Goal: Transaction & Acquisition: Purchase product/service

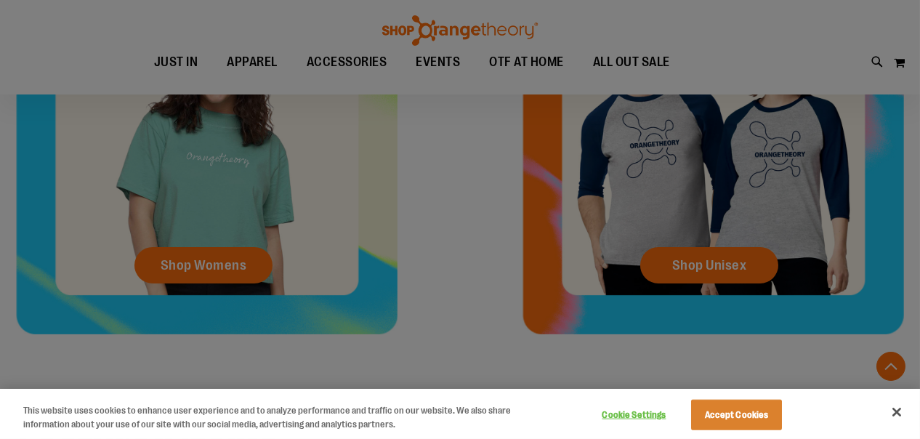
scroll to position [73, 0]
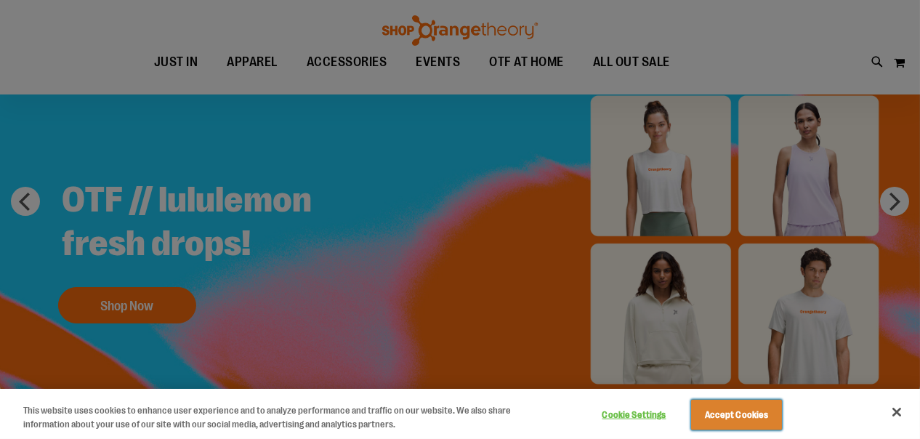
click at [766, 409] on button "Accept Cookies" at bounding box center [736, 415] width 91 height 31
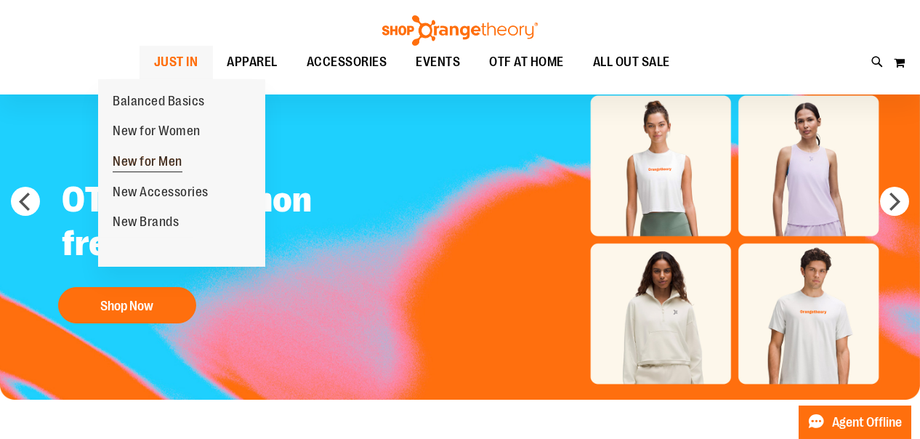
click at [160, 158] on span "New for Men" at bounding box center [148, 163] width 70 height 18
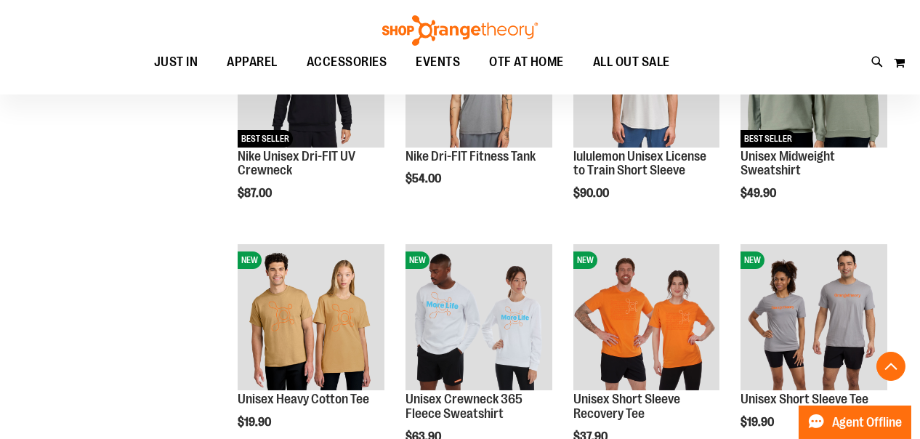
scroll to position [581, 0]
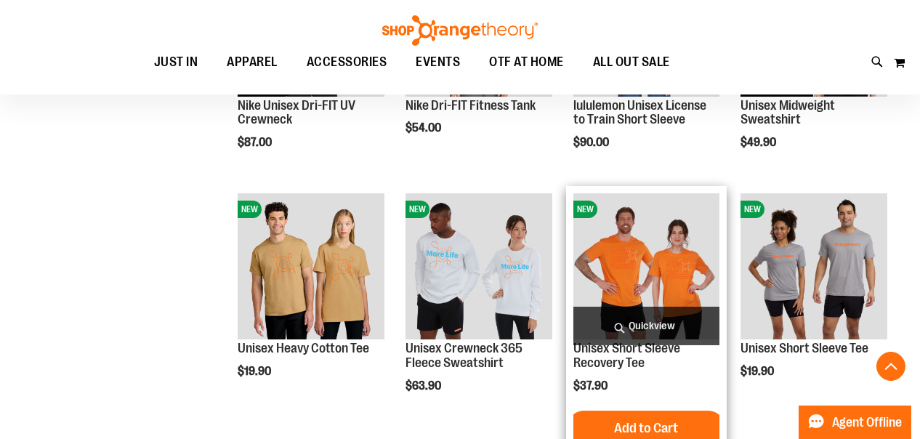
click at [654, 271] on img "product" at bounding box center [646, 266] width 147 height 147
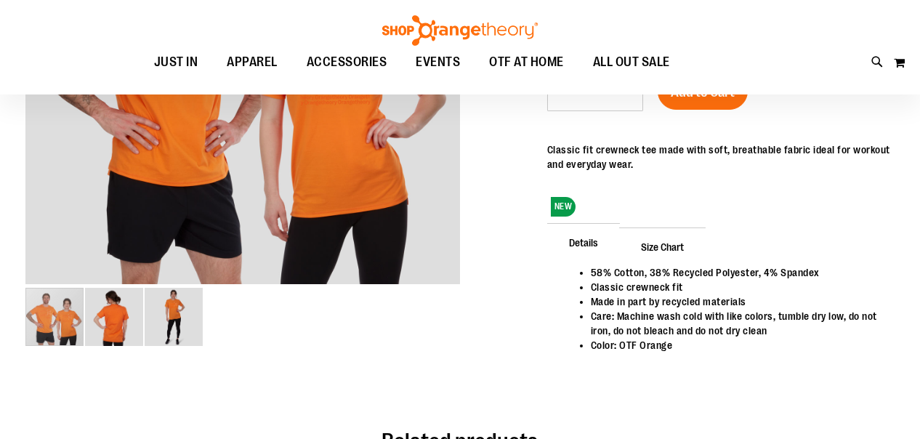
scroll to position [73, 0]
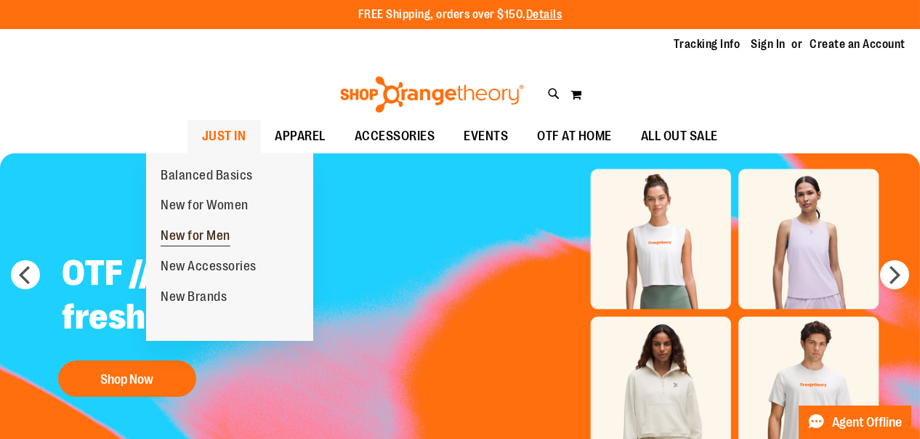
click at [215, 233] on span "New for Men" at bounding box center [196, 237] width 70 height 18
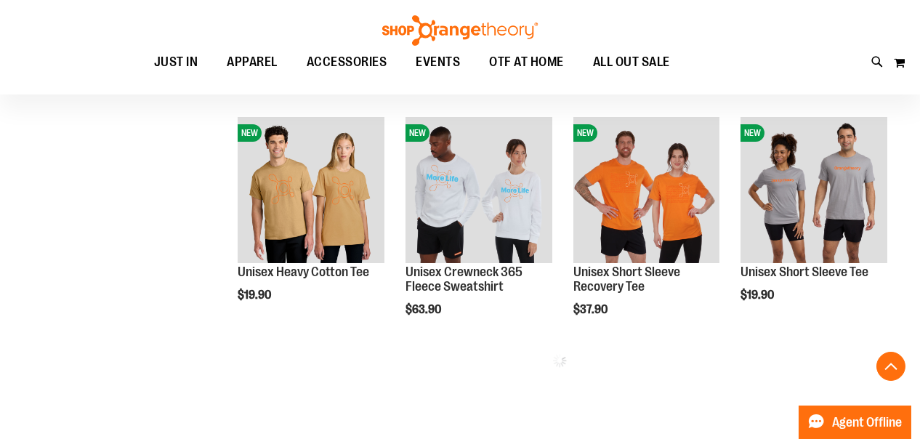
scroll to position [566, 0]
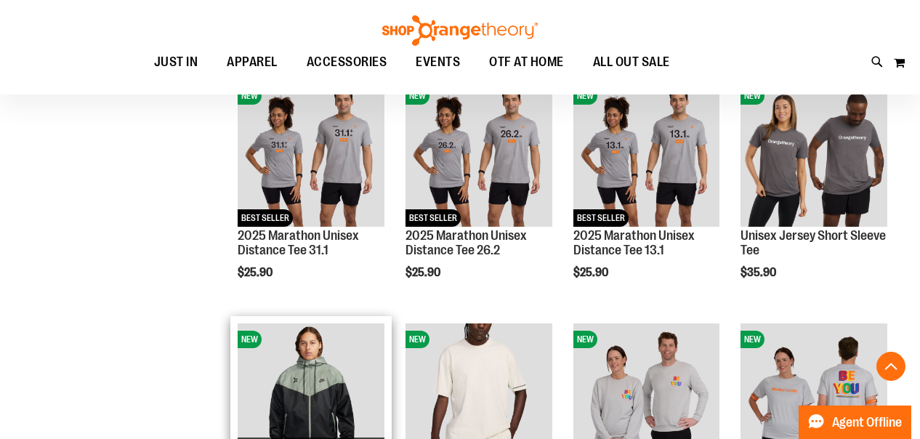
scroll to position [1002, 0]
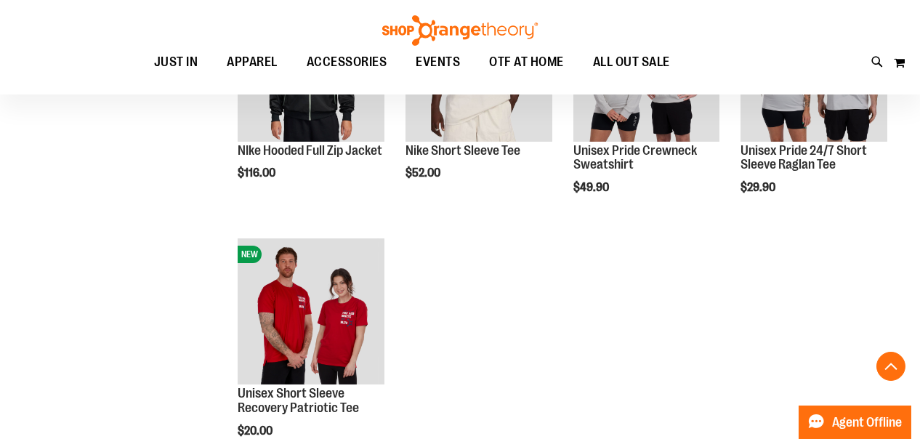
scroll to position [1438, 0]
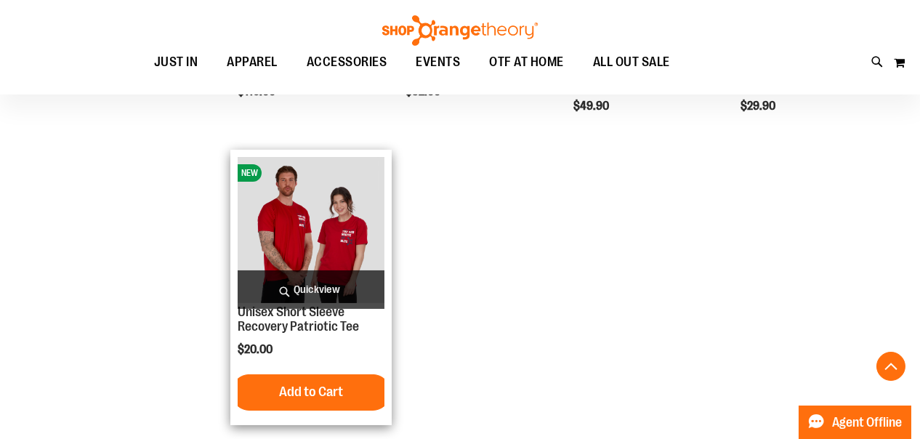
click at [320, 235] on img "product" at bounding box center [311, 230] width 147 height 147
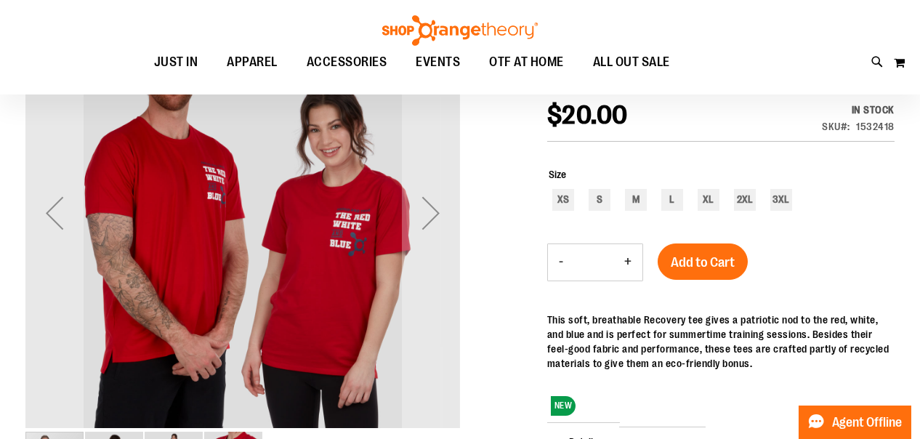
scroll to position [145, 0]
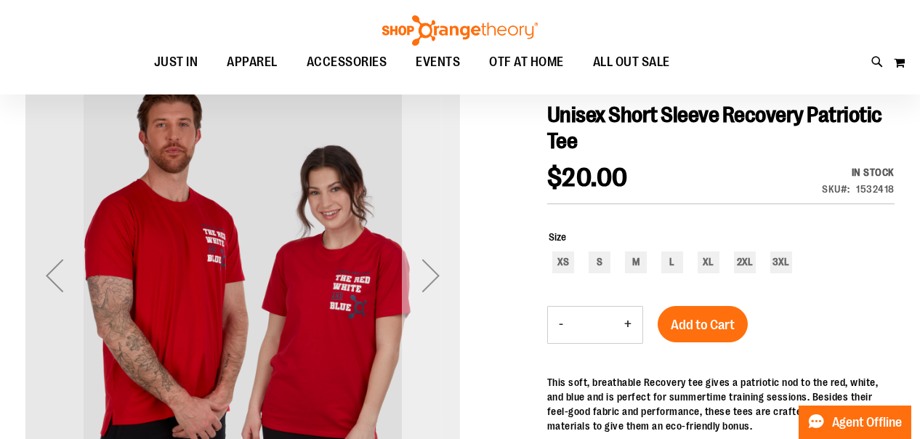
click at [442, 276] on div "Next" at bounding box center [431, 275] width 58 height 58
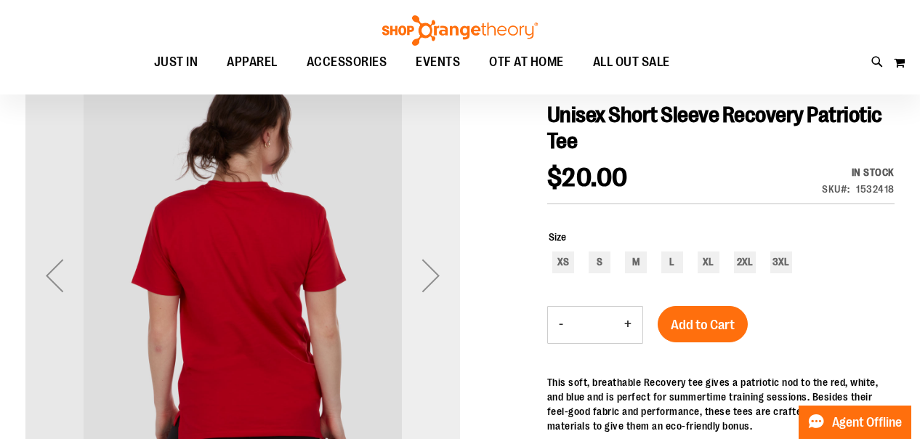
click at [440, 276] on div "Next" at bounding box center [431, 275] width 58 height 58
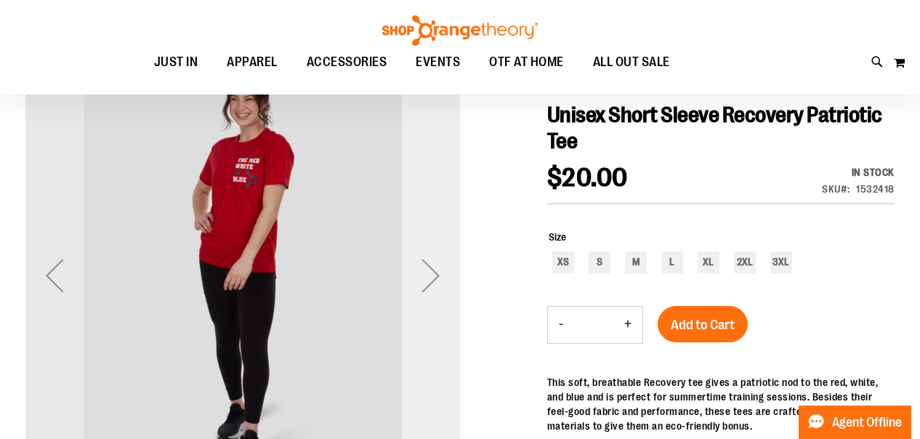
click at [440, 276] on div "Next" at bounding box center [431, 275] width 58 height 58
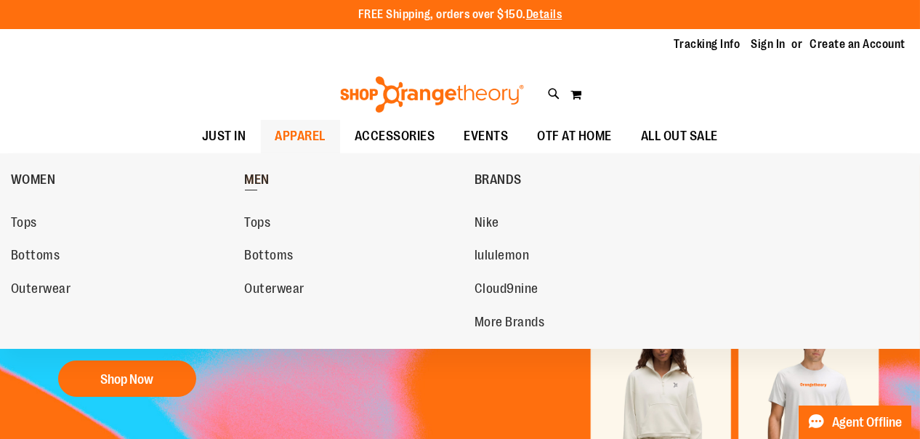
click at [261, 172] on span "MEN" at bounding box center [257, 181] width 25 height 18
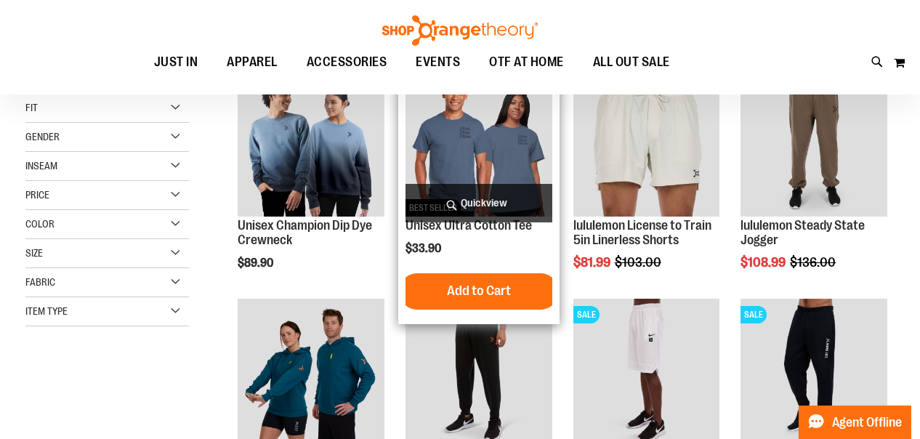
scroll to position [145, 0]
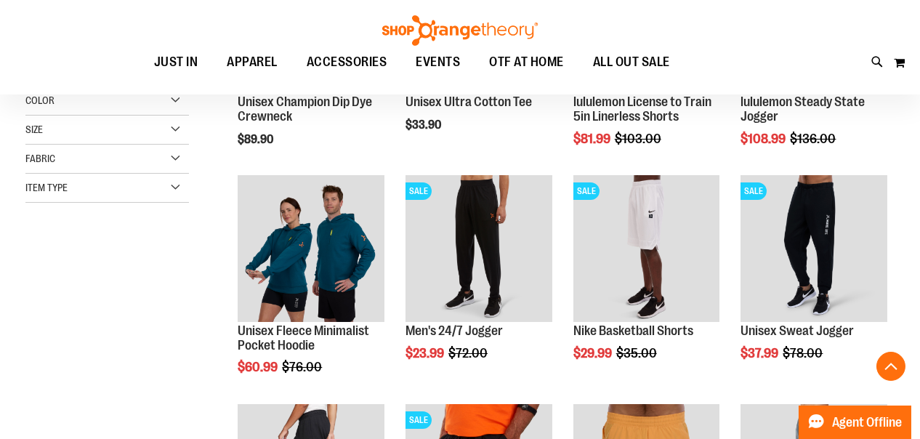
scroll to position [436, 0]
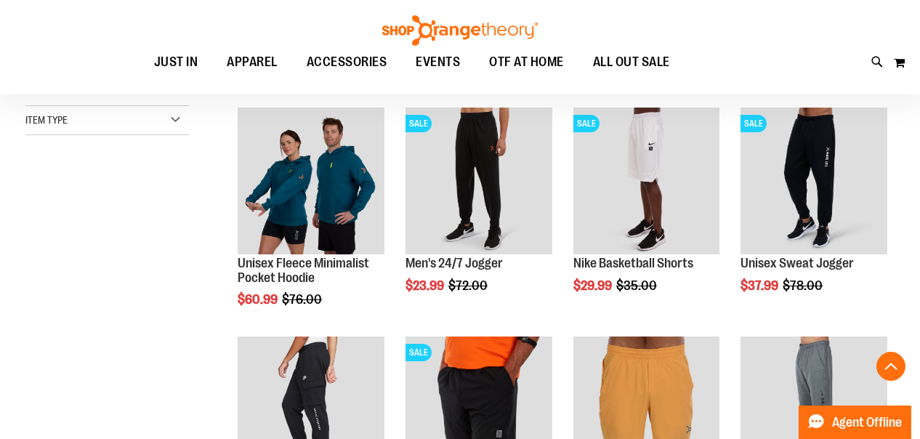
scroll to position [581, 0]
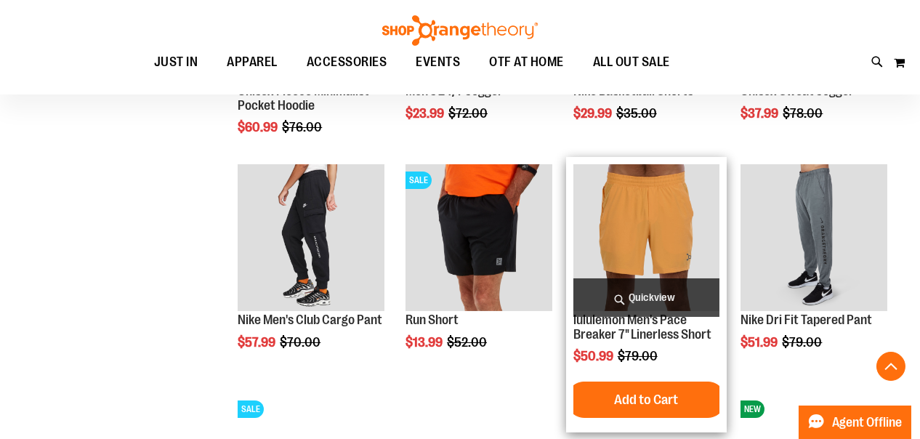
click at [639, 201] on img "product" at bounding box center [646, 237] width 147 height 147
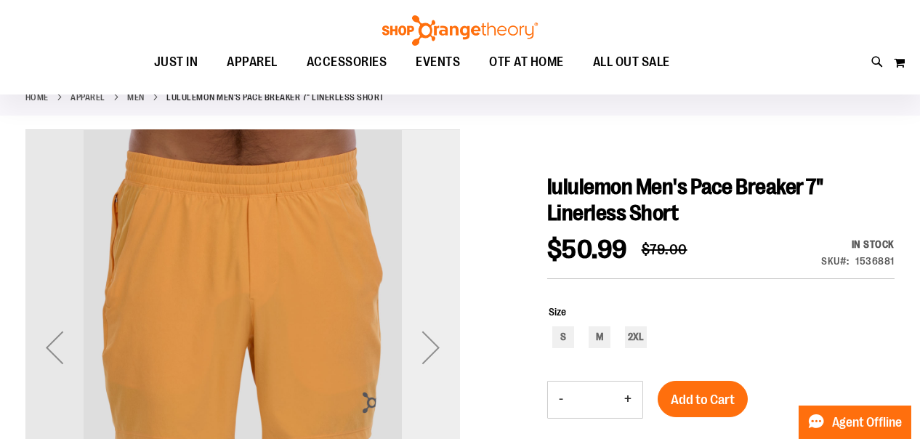
scroll to position [145, 0]
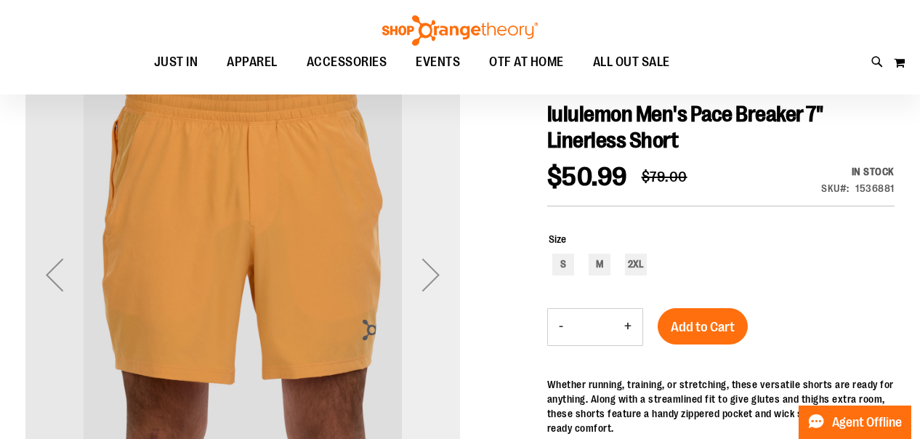
click at [431, 286] on div "Next" at bounding box center [431, 275] width 58 height 58
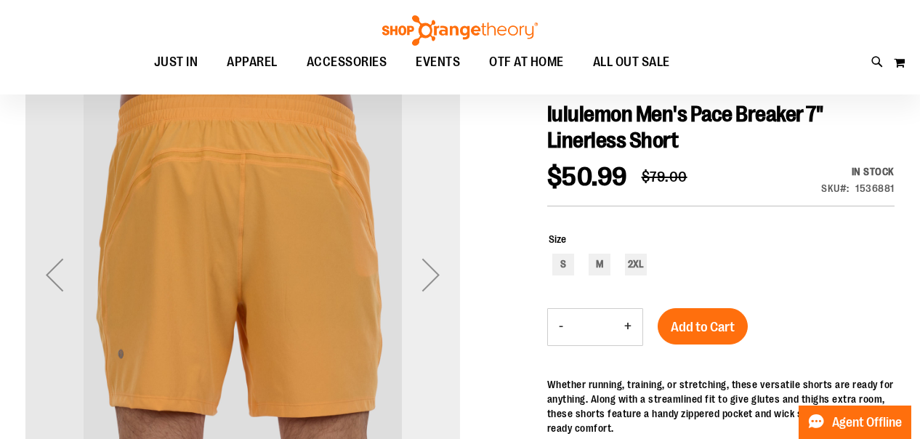
click at [435, 283] on div "Next" at bounding box center [431, 275] width 58 height 58
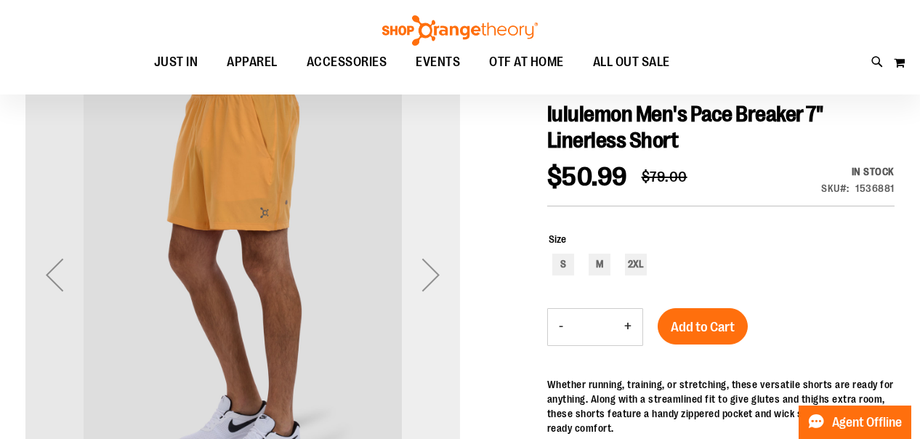
click at [435, 283] on div "Next" at bounding box center [431, 275] width 58 height 58
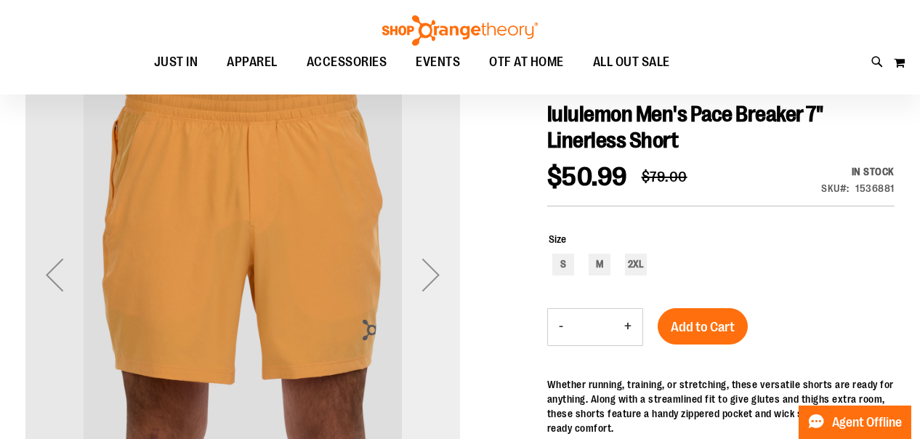
click at [426, 275] on div "Next" at bounding box center [431, 275] width 58 height 58
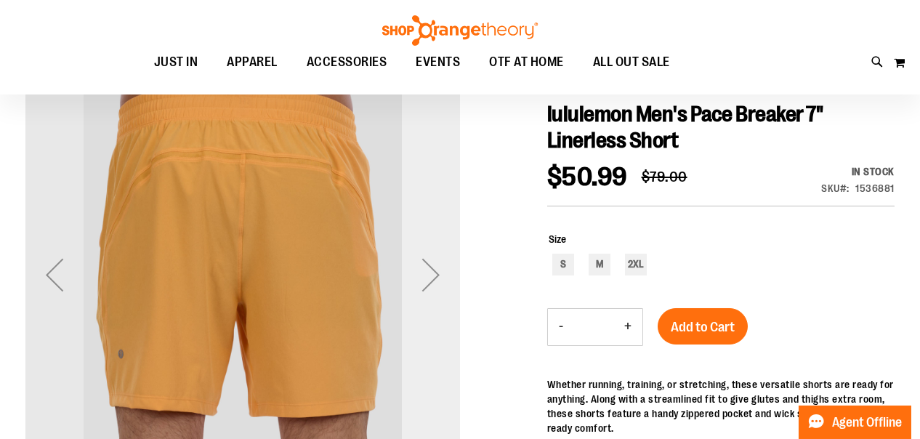
click at [439, 269] on div "Next" at bounding box center [431, 275] width 58 height 58
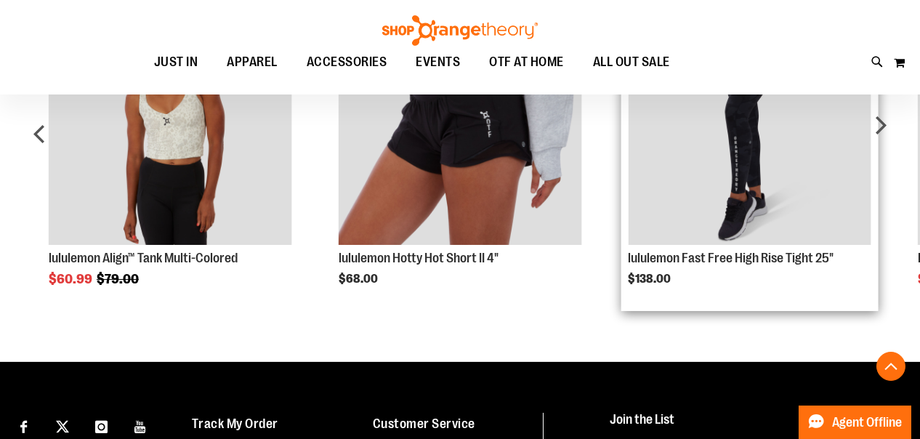
scroll to position [799, 0]
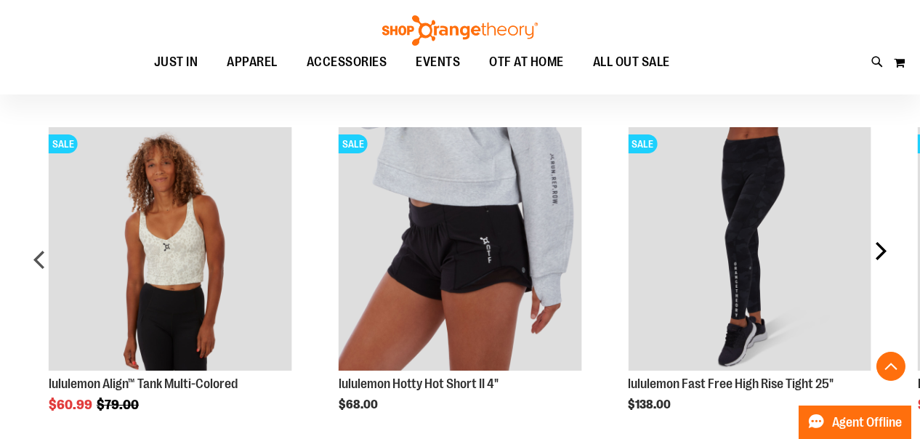
click at [878, 241] on div "next" at bounding box center [879, 265] width 29 height 320
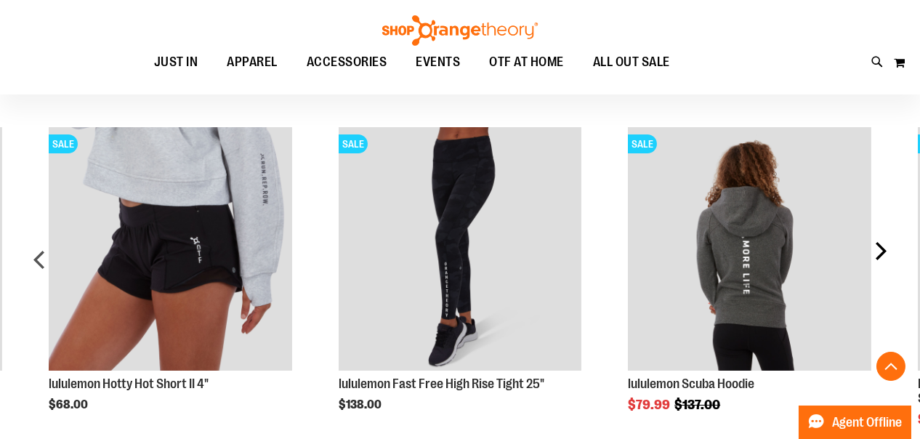
click at [878, 241] on div "next" at bounding box center [879, 265] width 29 height 320
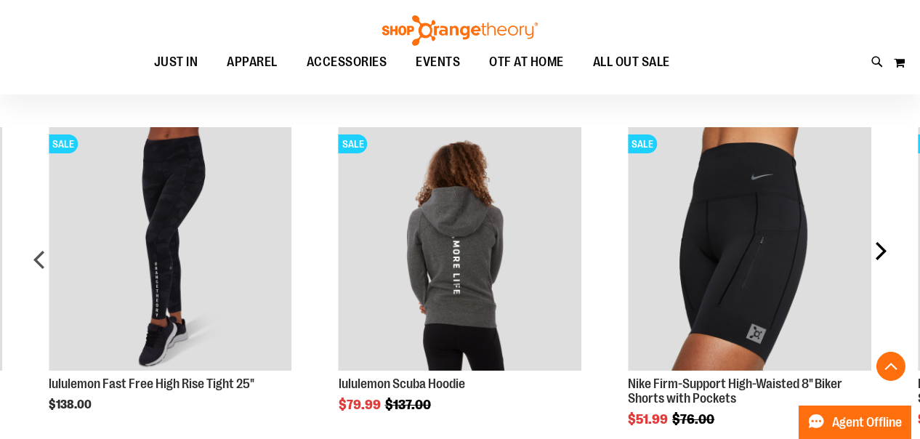
click at [878, 241] on div "next" at bounding box center [879, 265] width 29 height 320
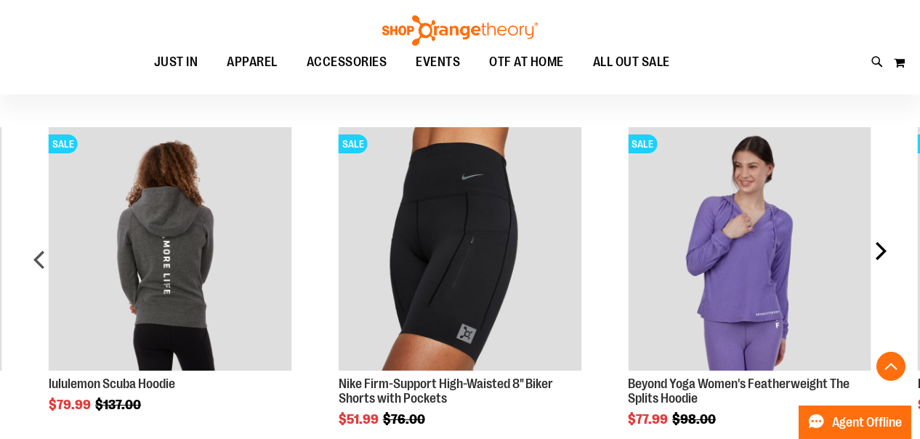
click at [878, 241] on div "next" at bounding box center [879, 265] width 29 height 320
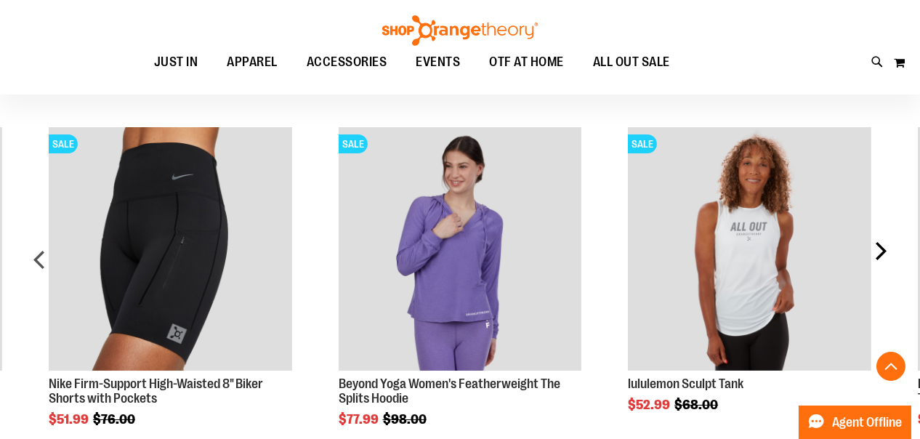
click at [878, 241] on div "next" at bounding box center [879, 265] width 29 height 320
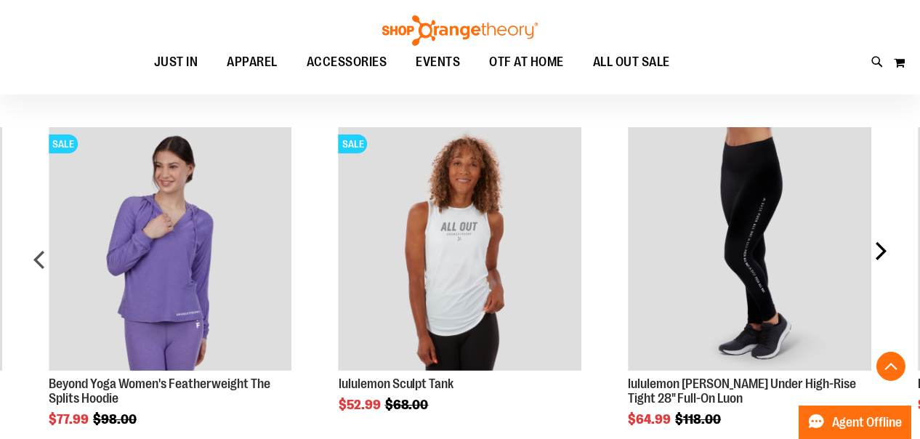
click at [878, 241] on div "next" at bounding box center [879, 265] width 29 height 320
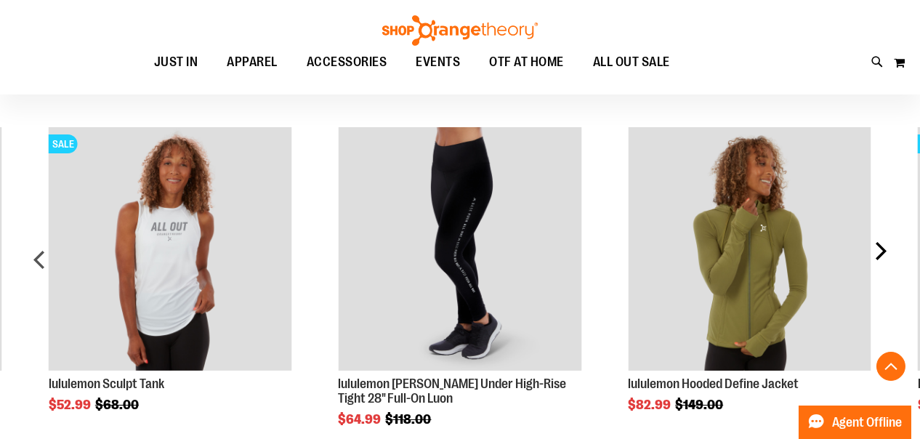
click at [878, 241] on div "next" at bounding box center [879, 265] width 29 height 320
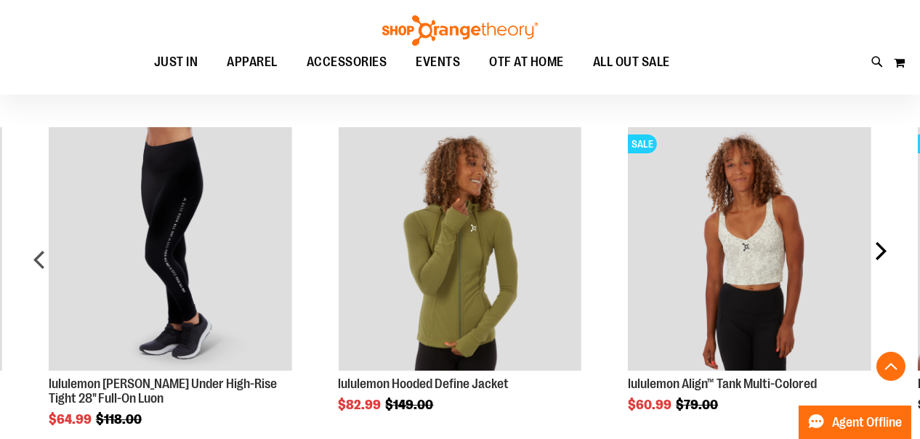
click at [878, 241] on div "next" at bounding box center [879, 265] width 29 height 320
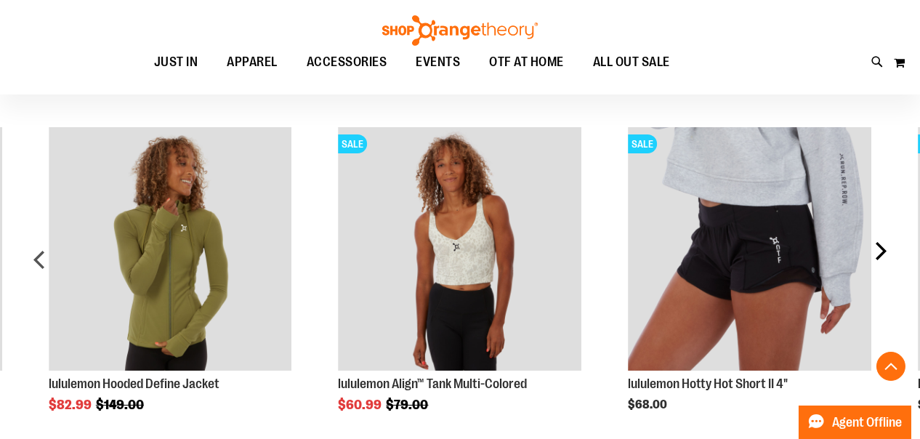
click at [878, 241] on div "next" at bounding box center [879, 265] width 29 height 320
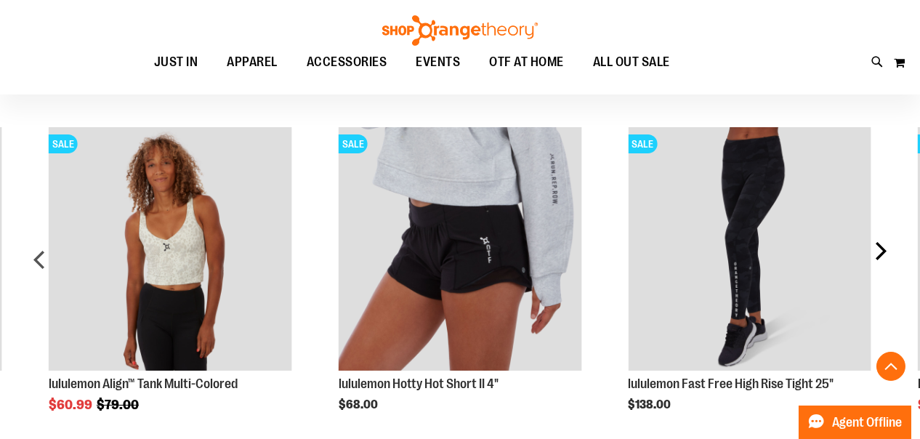
click at [878, 241] on div "next" at bounding box center [879, 265] width 29 height 320
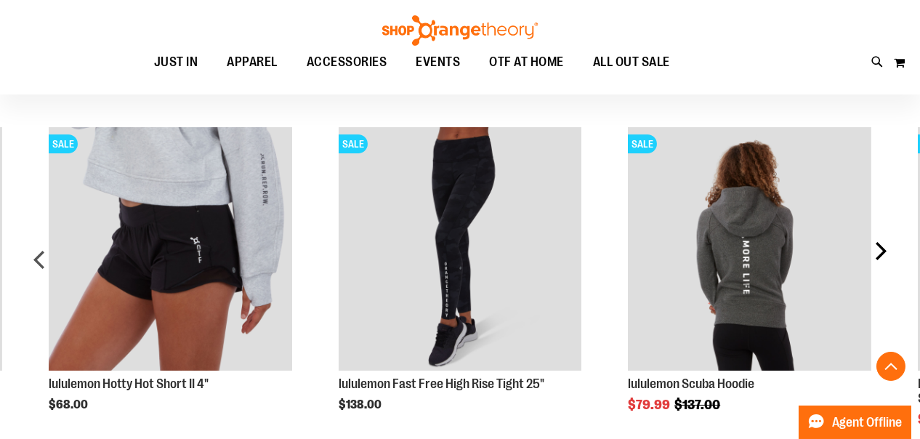
click at [878, 241] on div "next" at bounding box center [879, 265] width 29 height 320
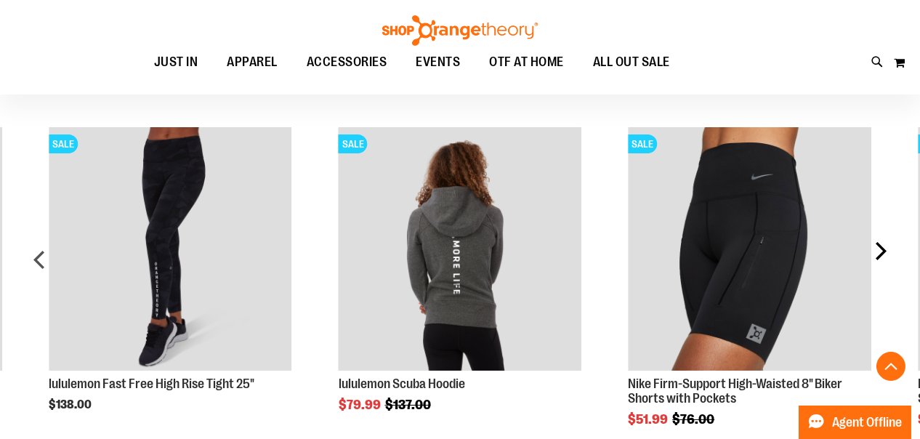
click at [878, 241] on div "next" at bounding box center [879, 265] width 29 height 320
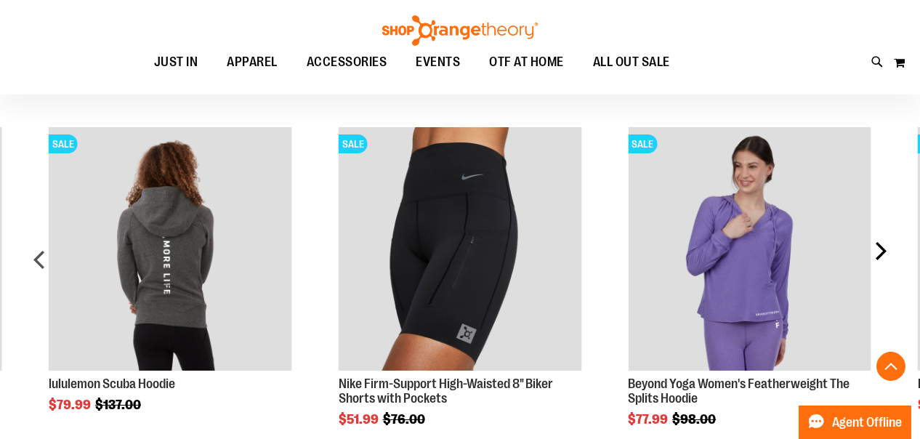
click at [878, 241] on div "next" at bounding box center [879, 265] width 29 height 320
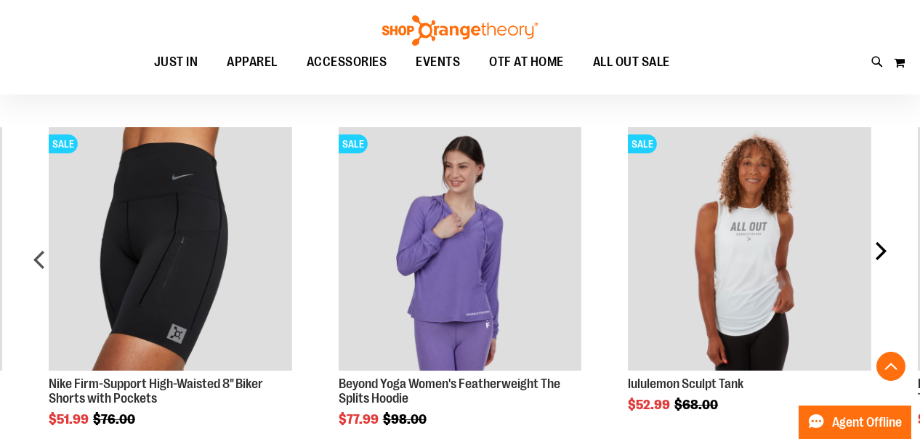
click at [878, 241] on div "next" at bounding box center [879, 265] width 29 height 320
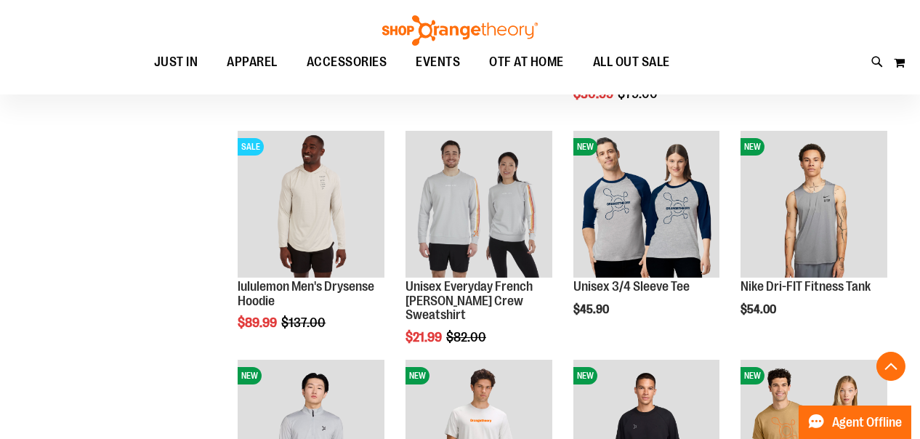
scroll to position [726, 0]
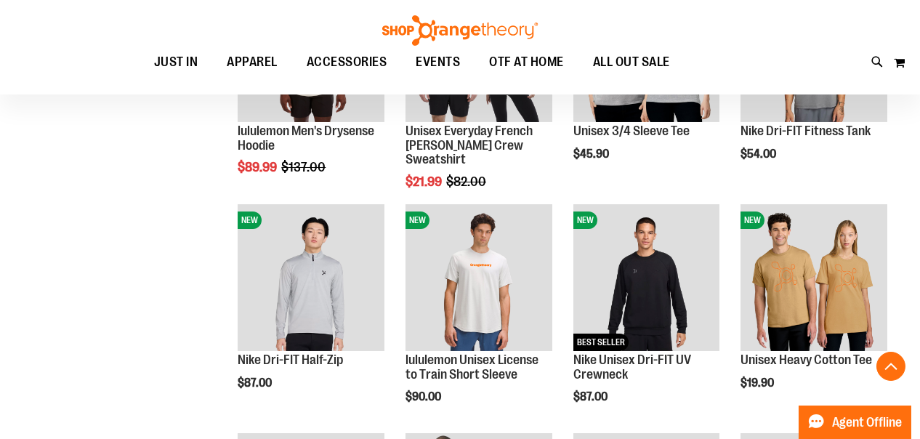
scroll to position [872, 0]
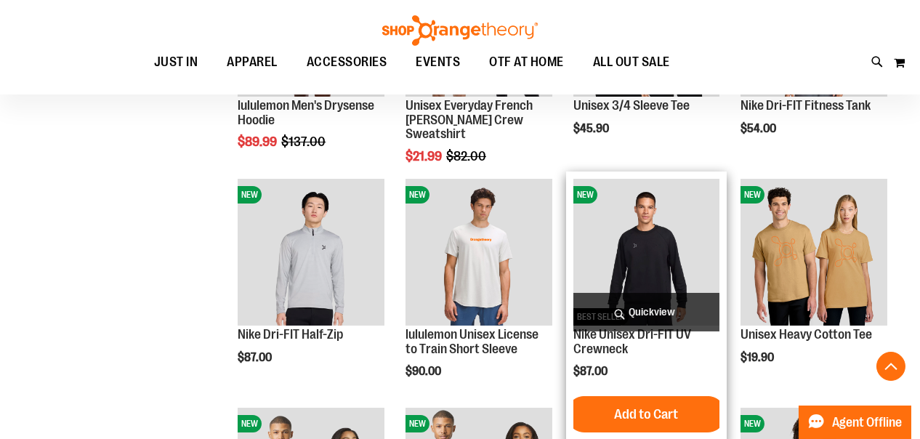
click at [641, 261] on img "product" at bounding box center [646, 252] width 147 height 147
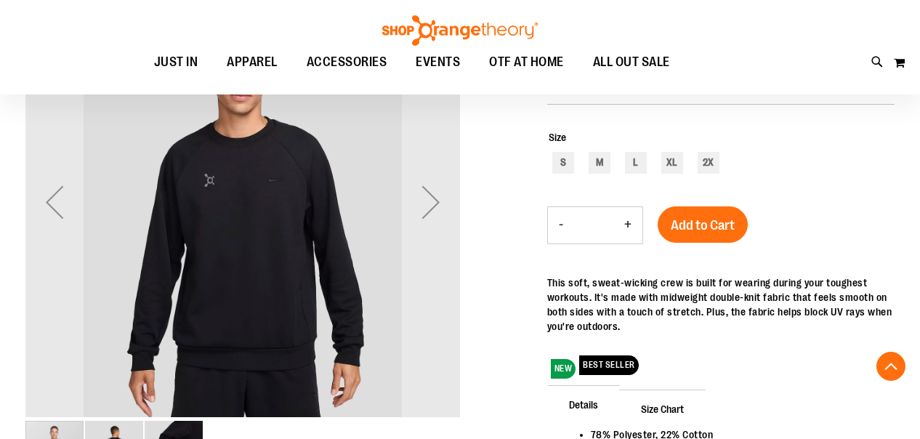
scroll to position [217, 0]
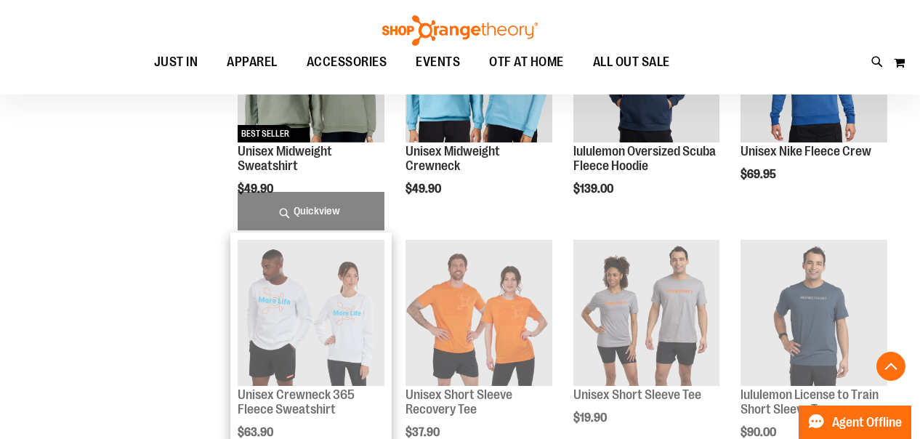
scroll to position [626, 0]
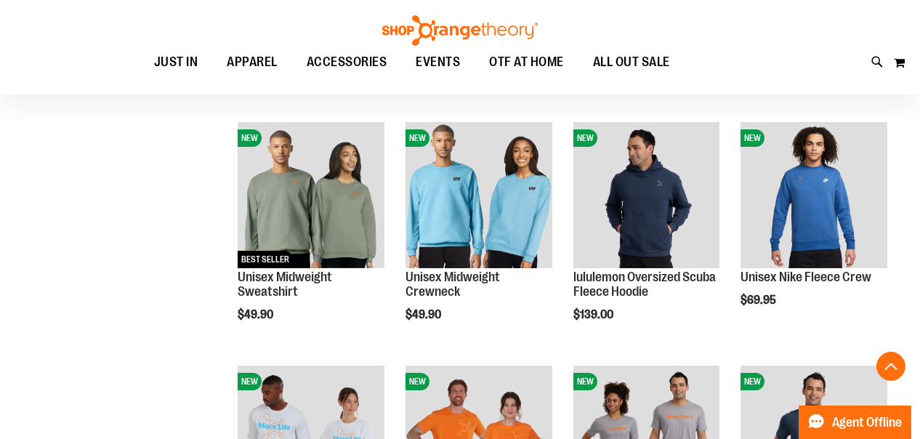
scroll to position [771, 0]
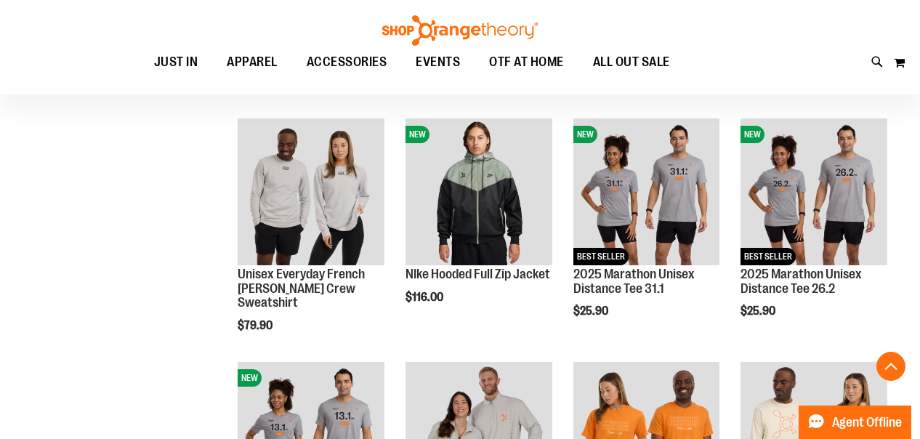
scroll to position [1207, 0]
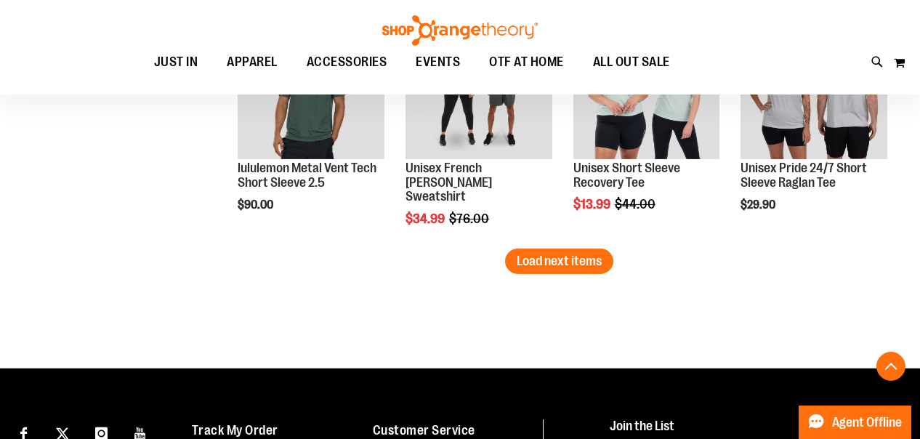
scroll to position [2079, 0]
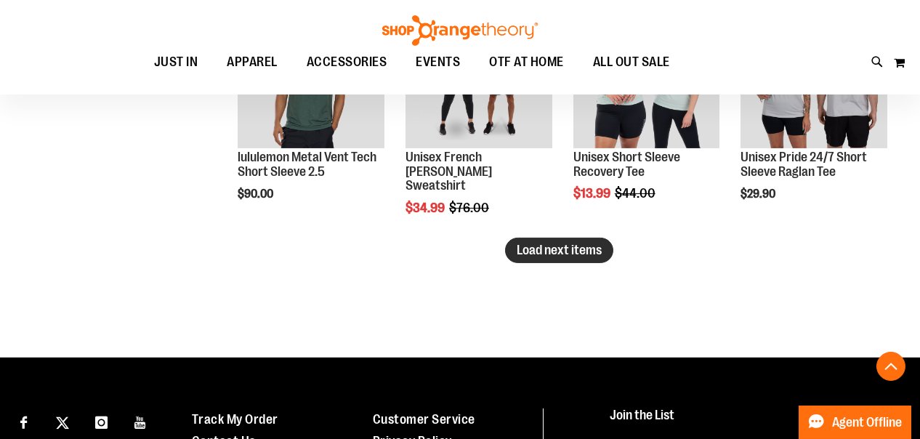
click at [552, 251] on span "Load next items" at bounding box center [558, 250] width 85 height 15
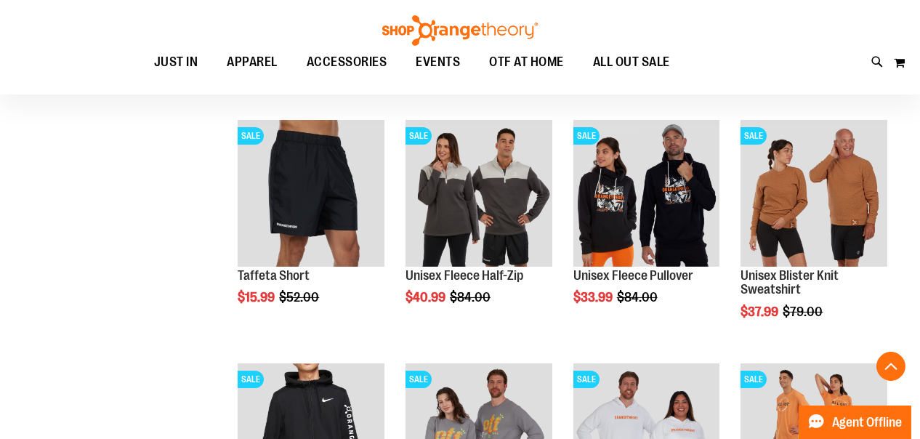
scroll to position [2224, 0]
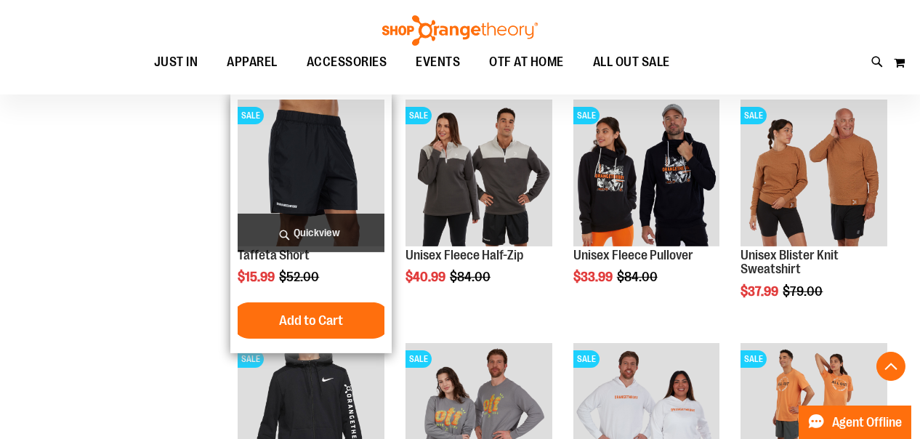
click at [329, 155] on img "product" at bounding box center [311, 173] width 147 height 147
click at [315, 166] on img "product" at bounding box center [311, 173] width 147 height 147
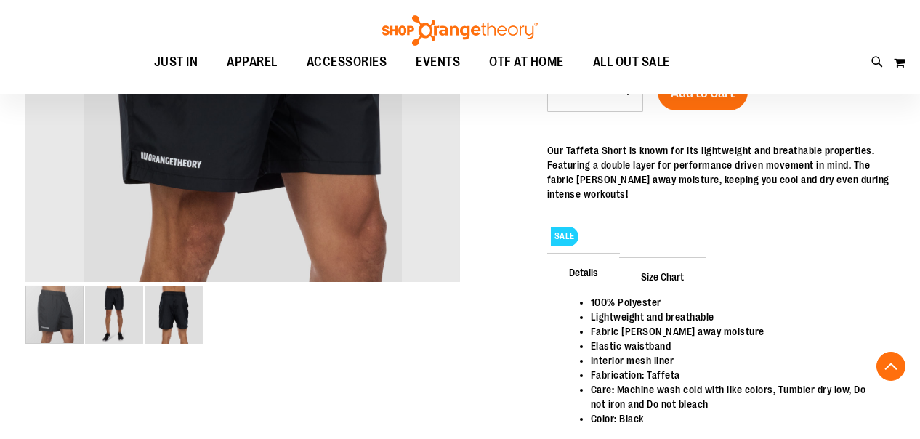
scroll to position [290, 0]
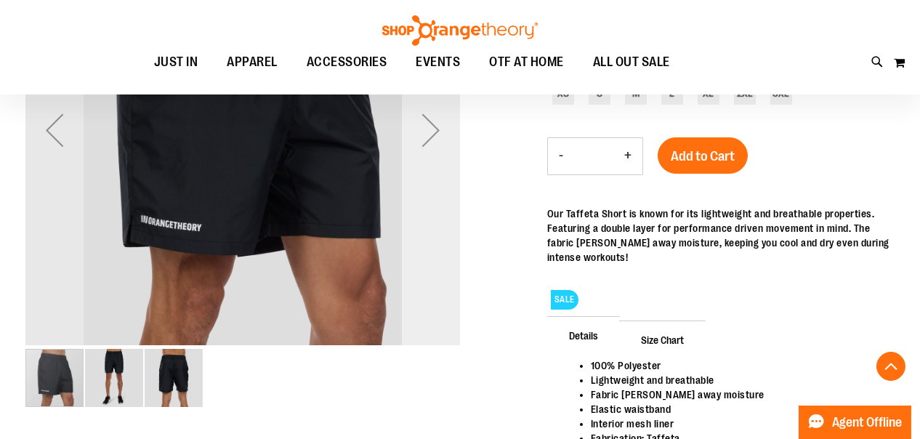
click at [428, 139] on div "Next" at bounding box center [431, 130] width 58 height 58
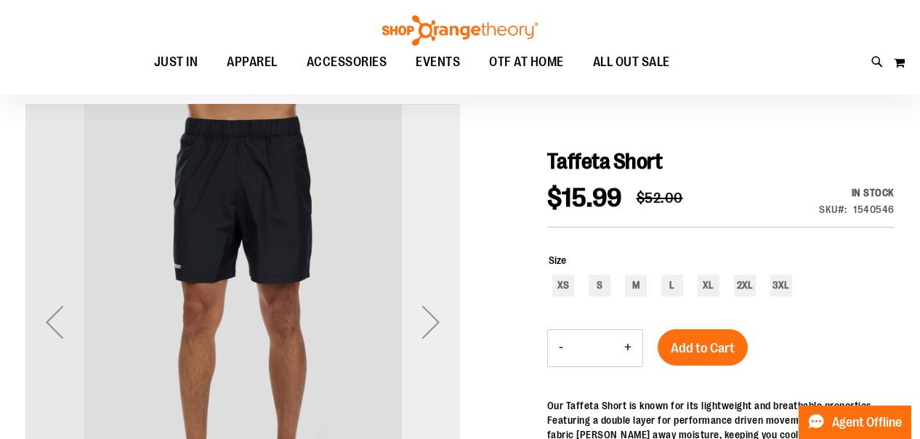
scroll to position [73, 0]
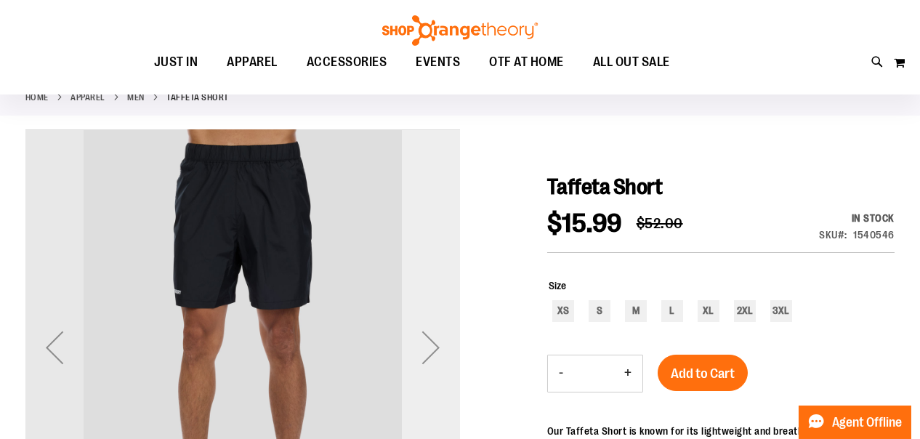
click at [442, 342] on div "Next" at bounding box center [431, 347] width 58 height 58
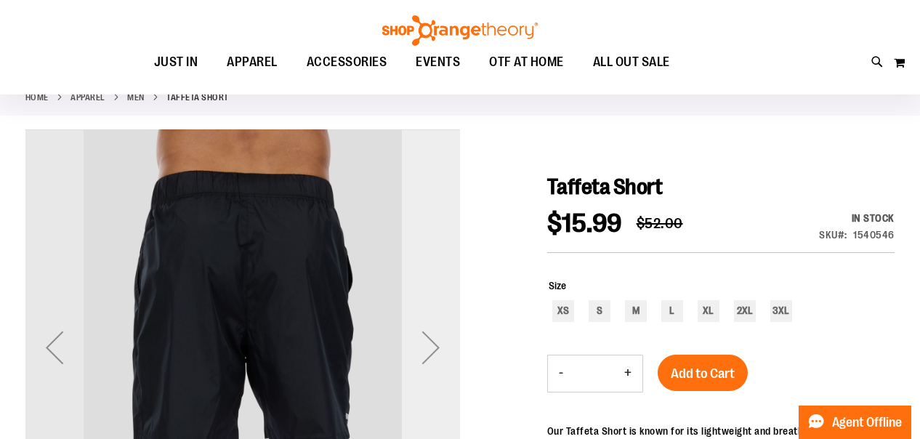
click at [431, 352] on div "Next" at bounding box center [431, 347] width 58 height 58
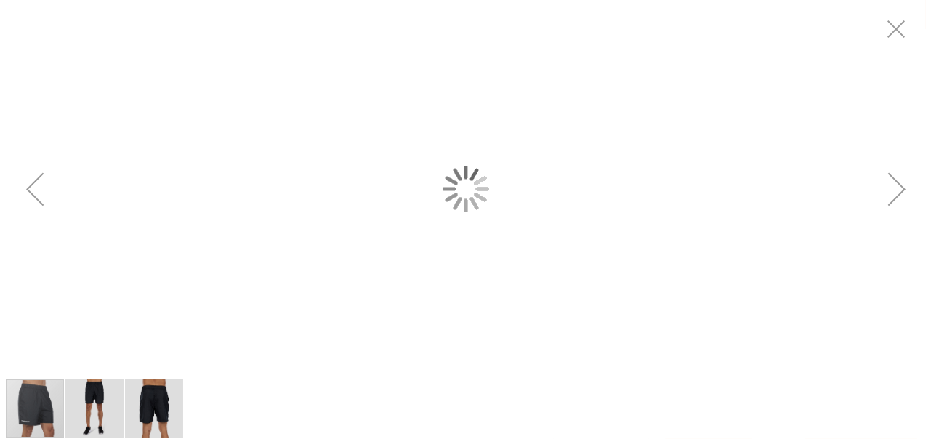
scroll to position [0, 0]
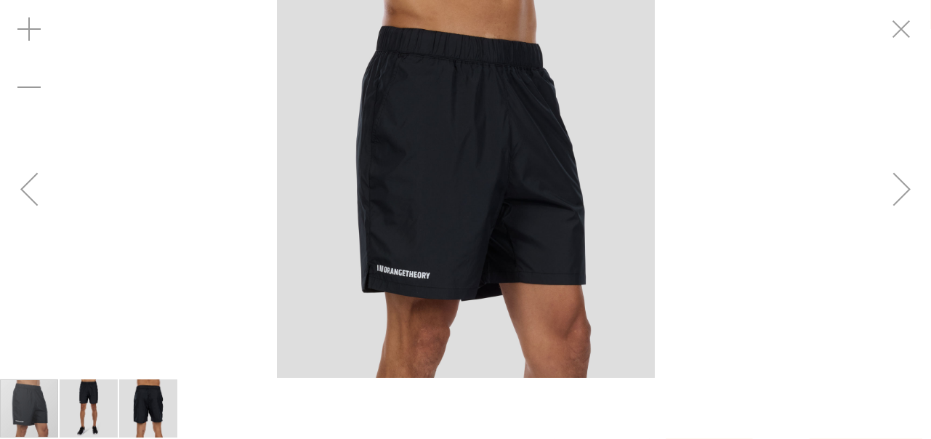
click at [907, 187] on div "Next" at bounding box center [901, 189] width 58 height 58
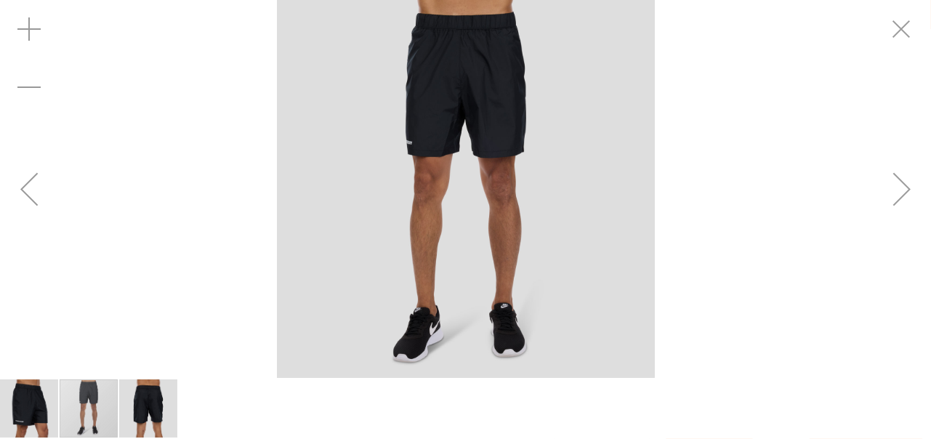
click at [908, 187] on div "Next" at bounding box center [901, 189] width 58 height 58
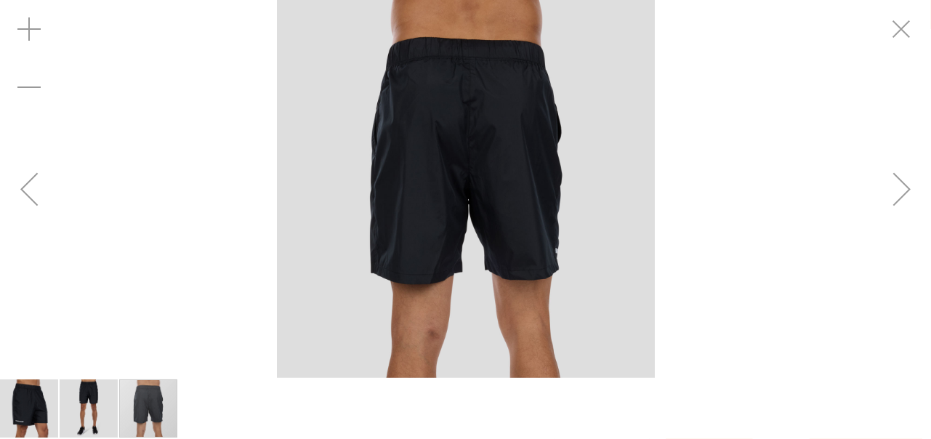
click at [908, 187] on div "Next" at bounding box center [901, 189] width 58 height 58
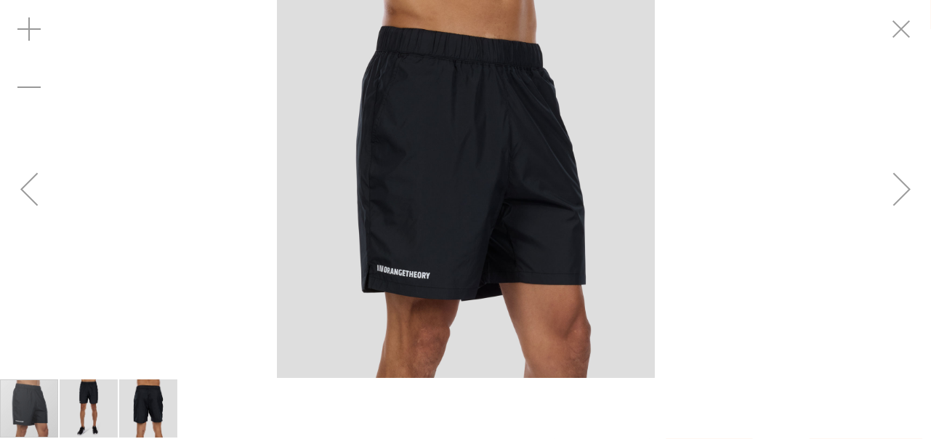
click at [907, 194] on div "Next" at bounding box center [901, 189] width 58 height 58
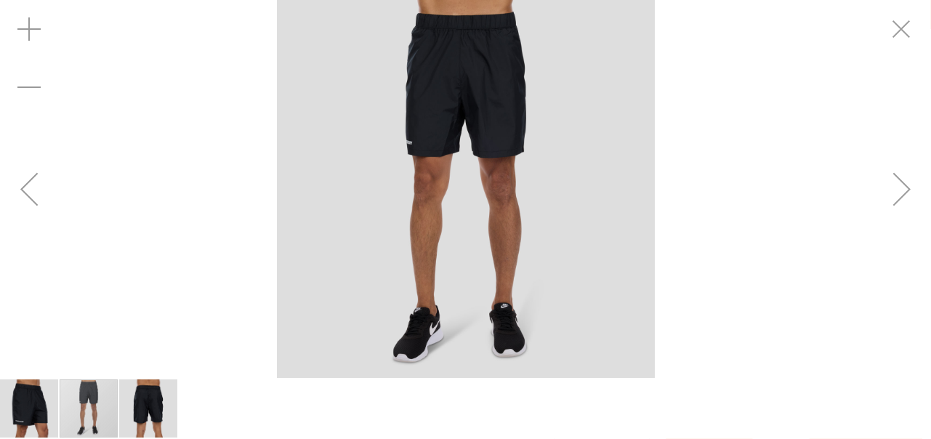
click at [907, 194] on div "Next" at bounding box center [901, 189] width 58 height 58
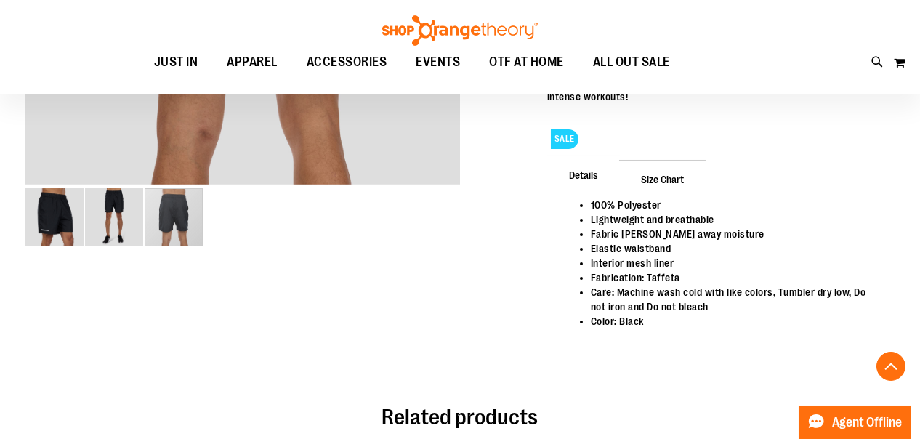
scroll to position [145, 0]
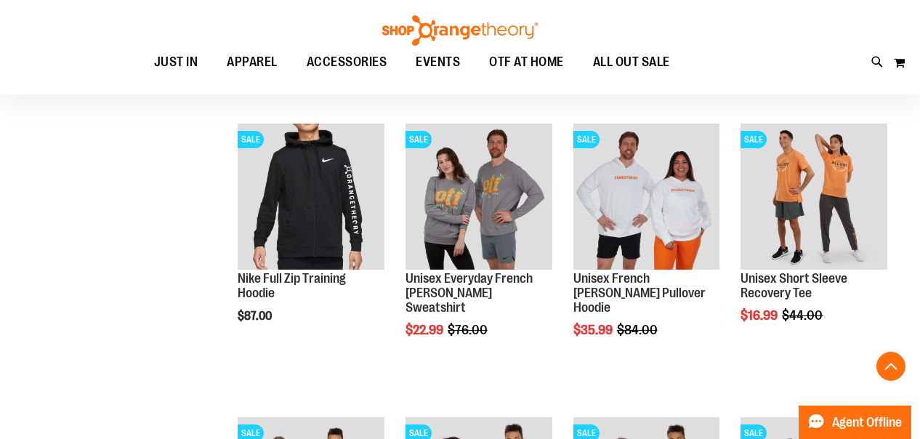
scroll to position [726, 0]
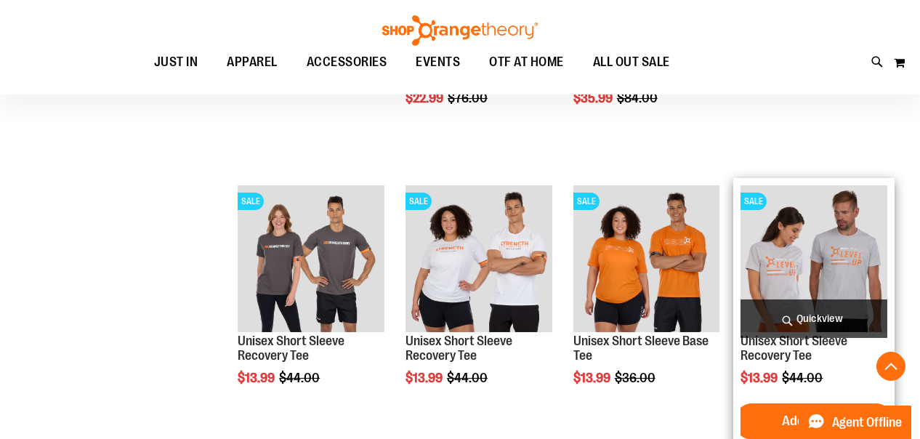
click at [820, 263] on img "product" at bounding box center [813, 258] width 147 height 147
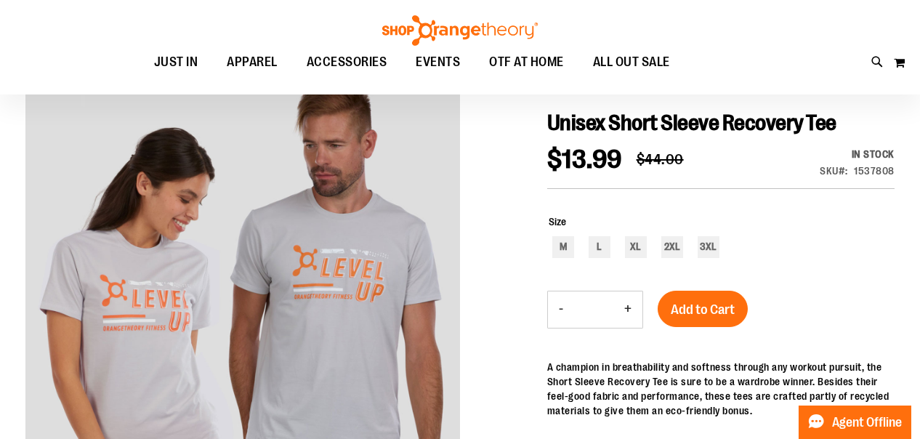
scroll to position [145, 0]
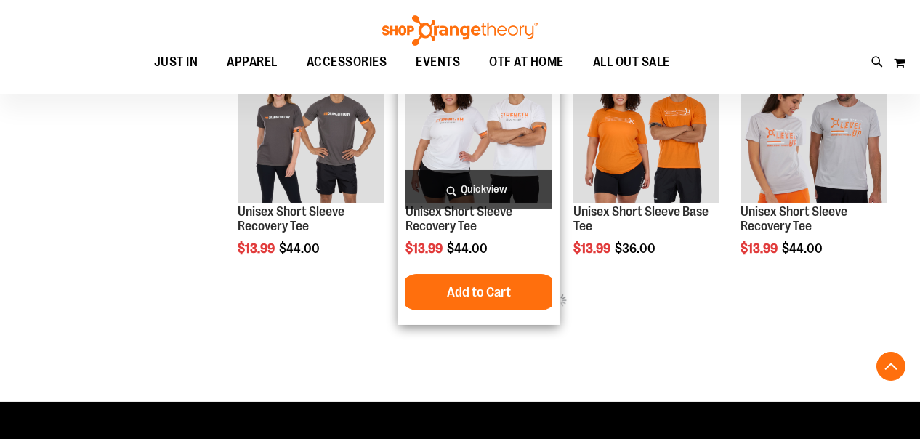
scroll to position [565, 0]
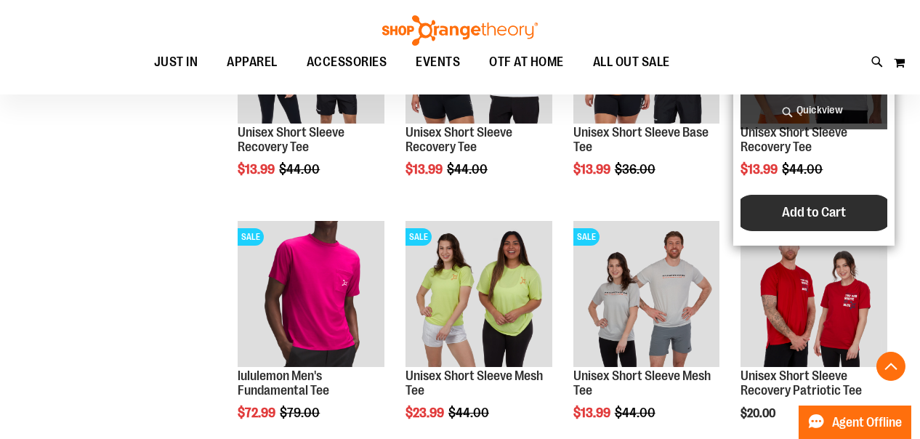
scroll to position [638, 0]
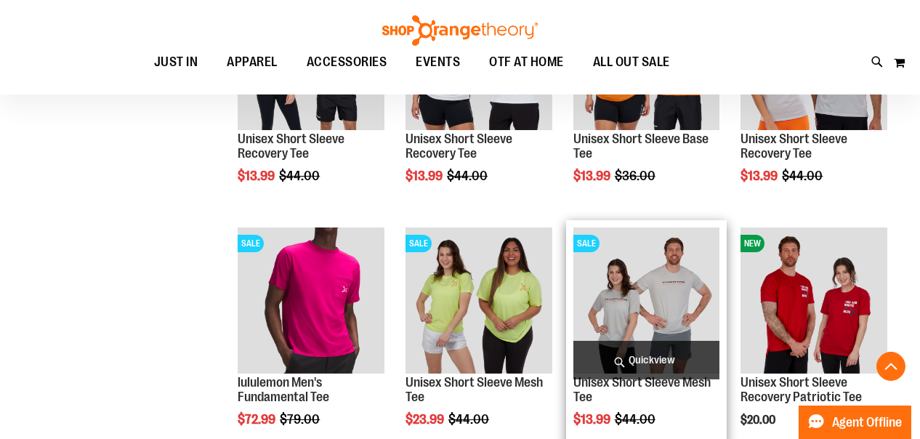
click at [675, 304] on img "product" at bounding box center [646, 300] width 147 height 147
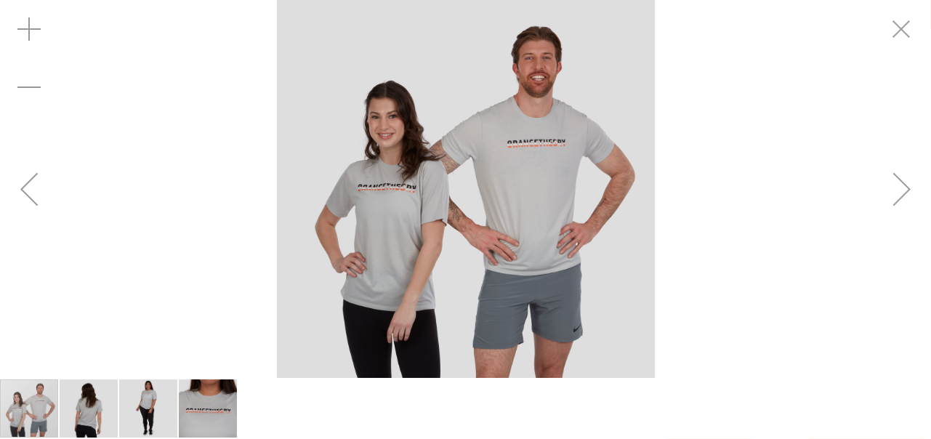
click at [516, 168] on img "carousel" at bounding box center [466, 189] width 378 height 378
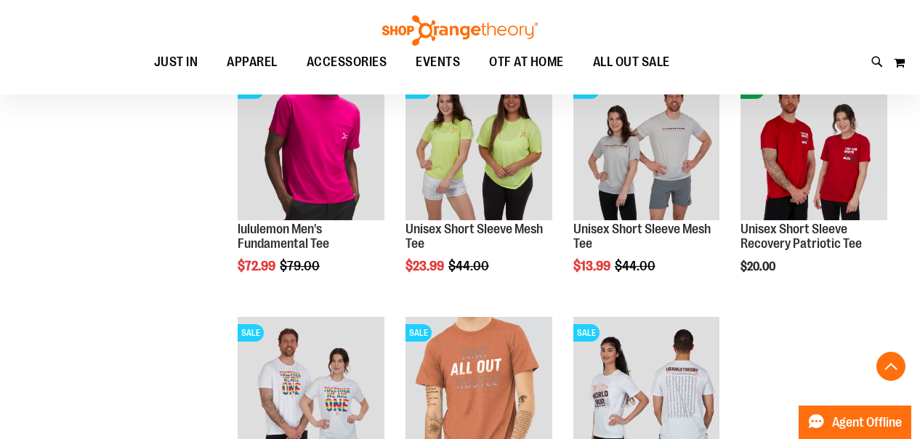
scroll to position [878, 0]
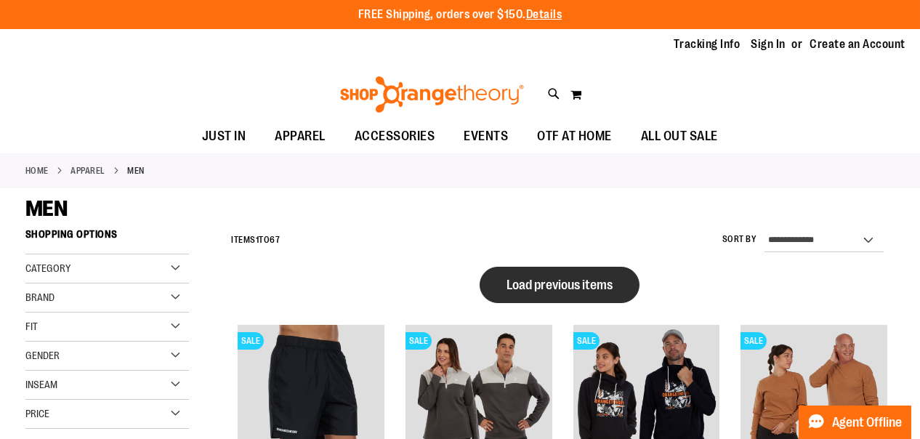
click at [612, 280] on span "Load previous items" at bounding box center [559, 284] width 106 height 15
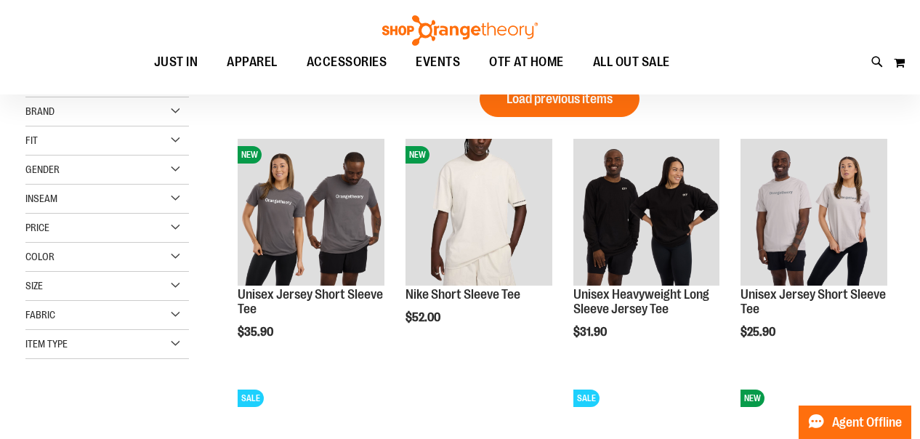
scroll to position [218, 0]
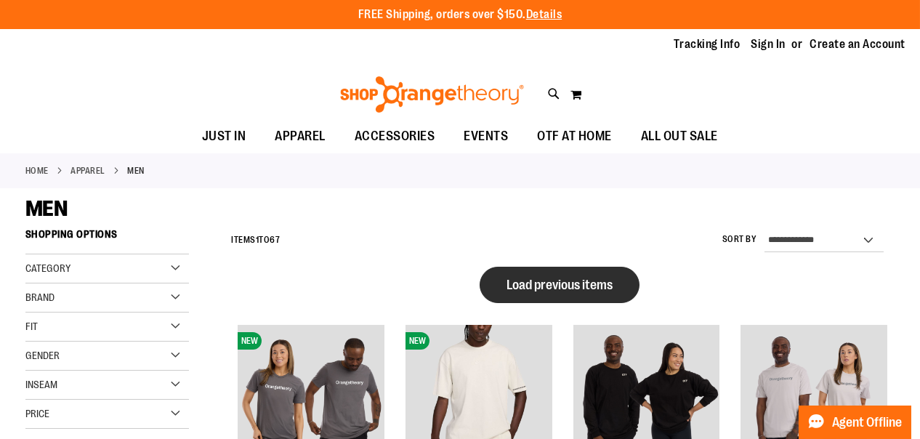
click at [574, 277] on span "Load previous items" at bounding box center [559, 284] width 106 height 15
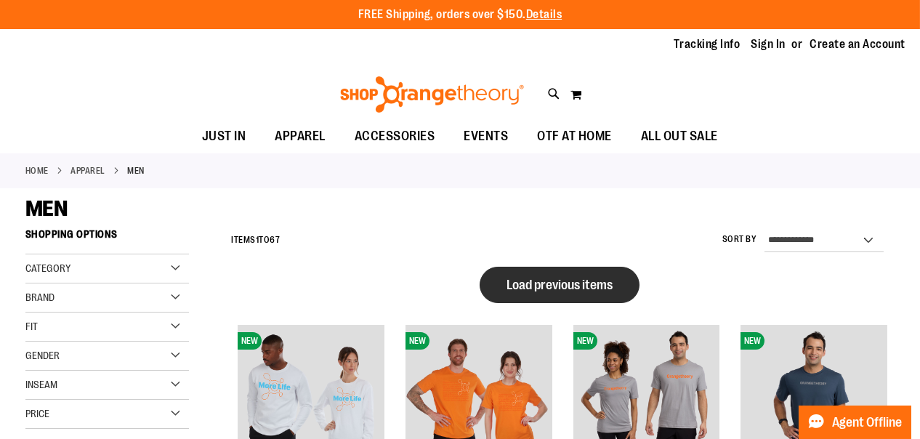
click at [596, 290] on span "Load previous items" at bounding box center [559, 284] width 106 height 15
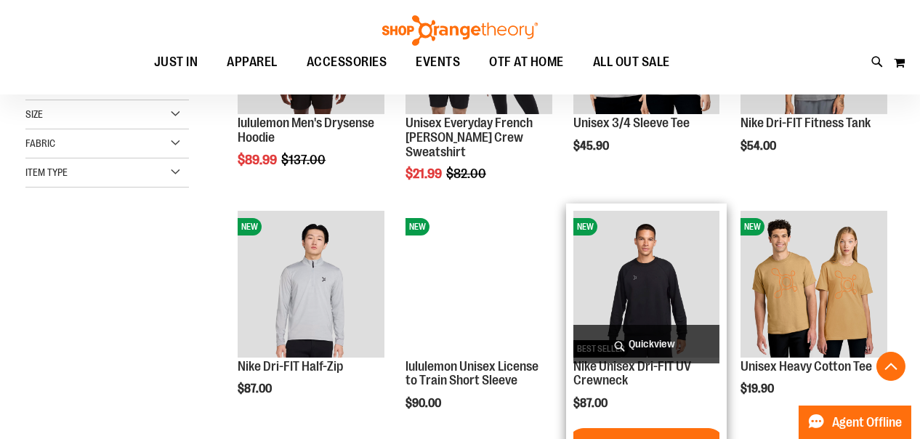
scroll to position [436, 0]
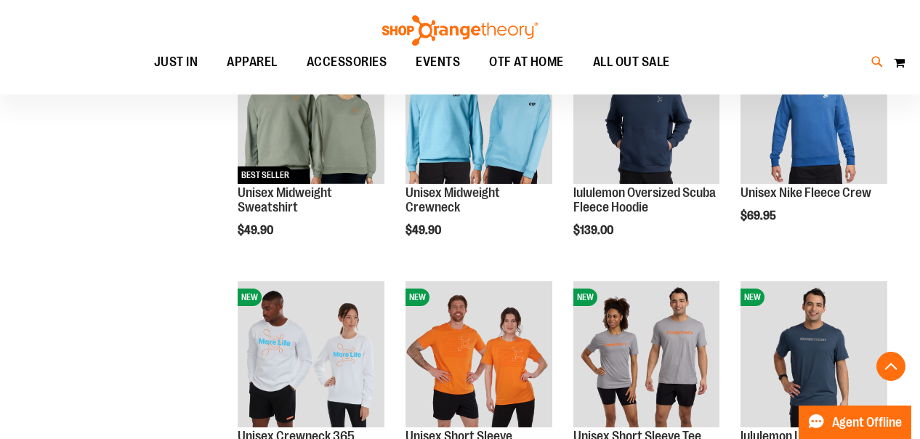
scroll to position [872, 0]
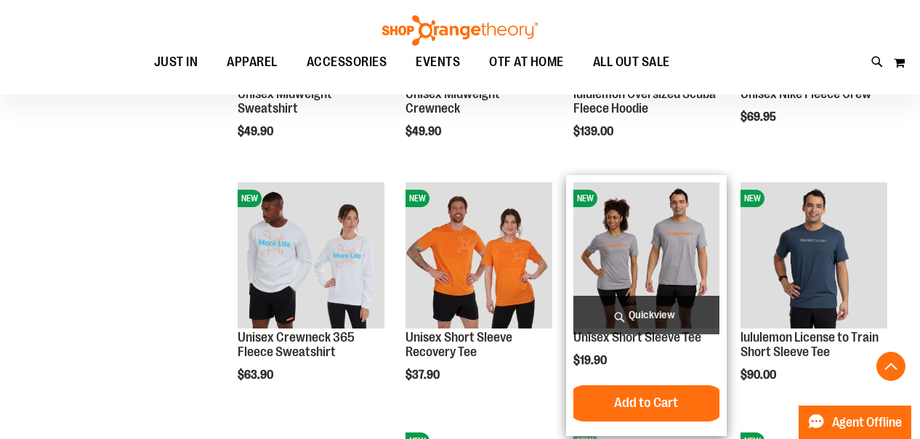
click at [622, 257] on img "product" at bounding box center [646, 255] width 147 height 147
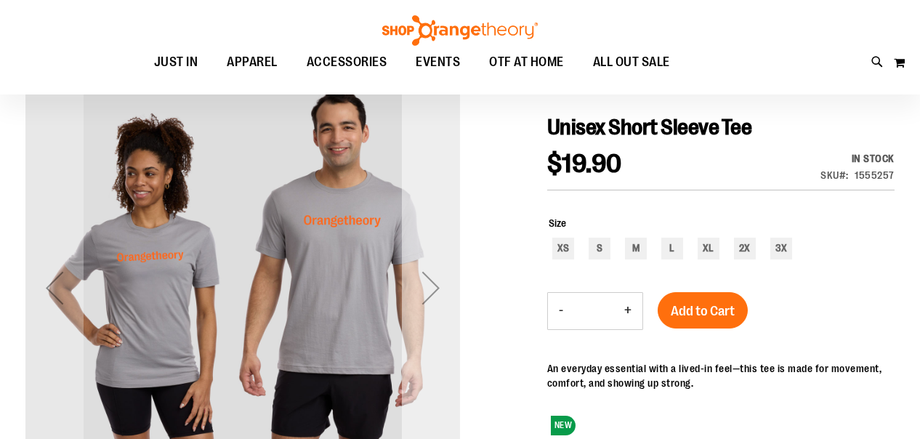
scroll to position [145, 0]
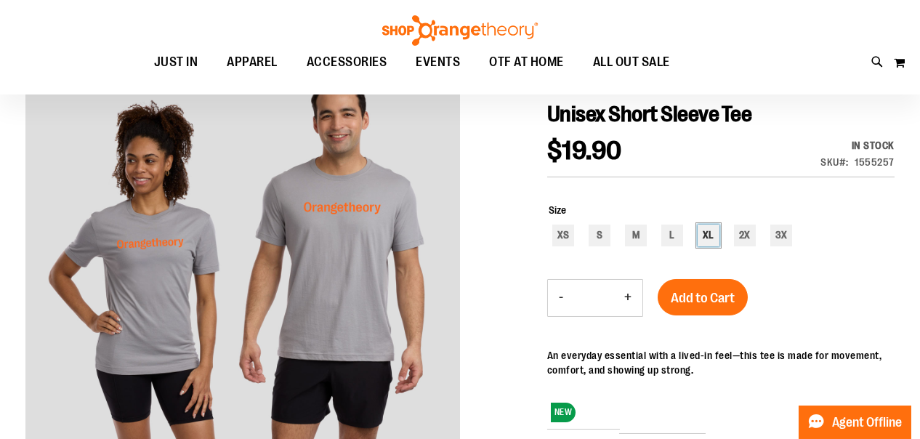
click at [708, 235] on div "XL" at bounding box center [708, 235] width 22 height 22
type input "***"
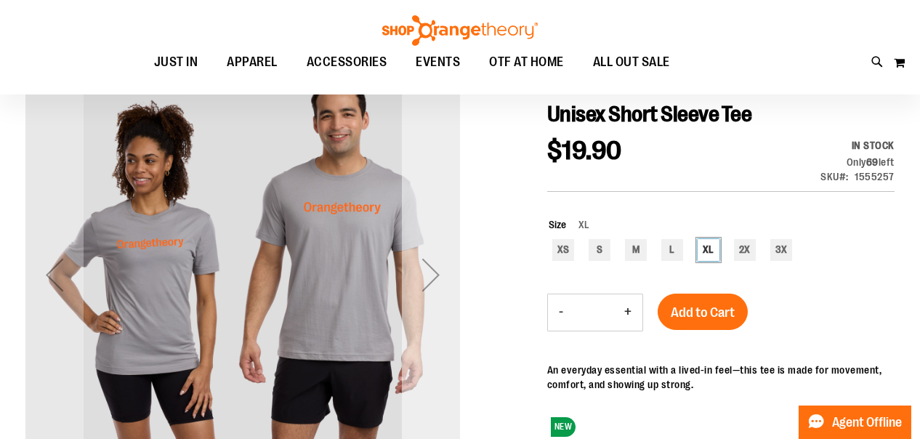
click at [439, 272] on div "Next" at bounding box center [431, 275] width 58 height 58
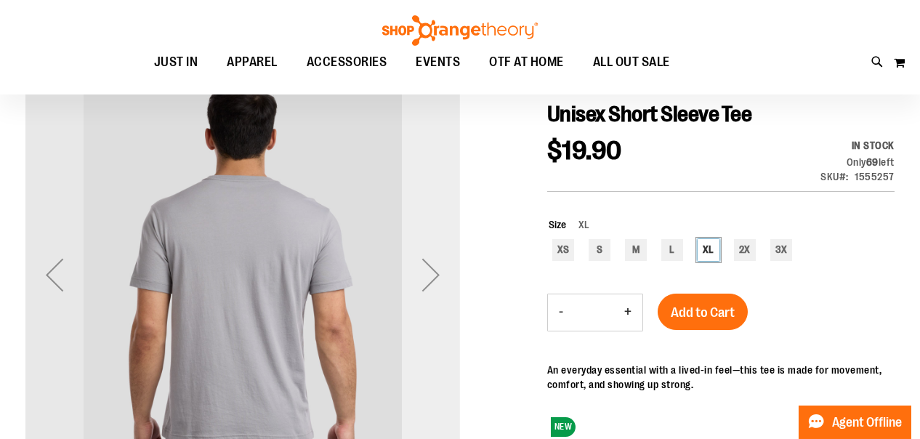
click at [439, 273] on div "Next" at bounding box center [431, 275] width 58 height 58
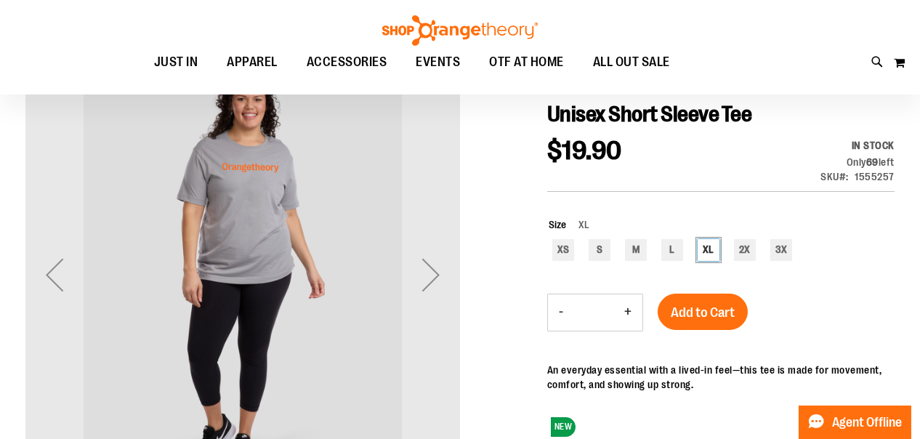
click at [447, 271] on div "Next" at bounding box center [431, 275] width 58 height 58
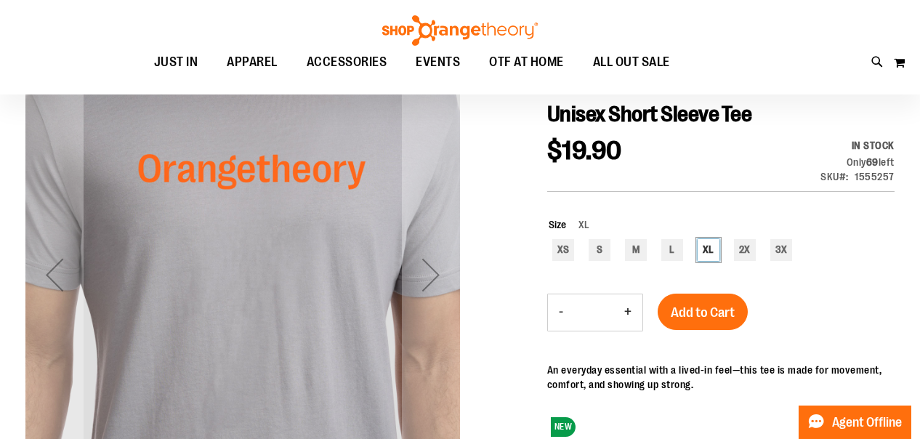
click at [447, 271] on div "Next" at bounding box center [431, 275] width 58 height 58
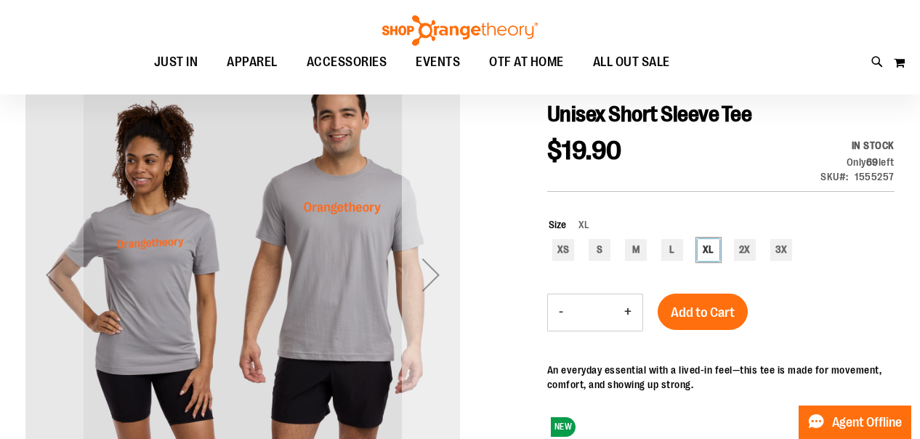
click at [429, 267] on div "Next" at bounding box center [431, 275] width 58 height 58
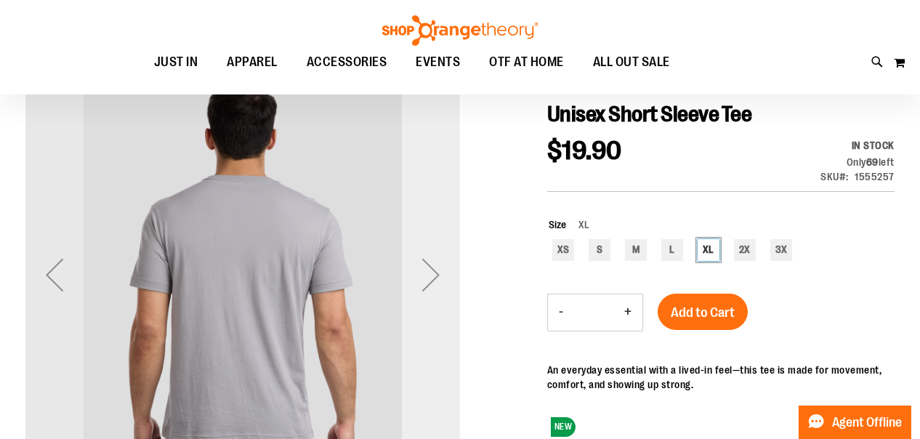
click at [434, 264] on div "Next" at bounding box center [431, 275] width 58 height 58
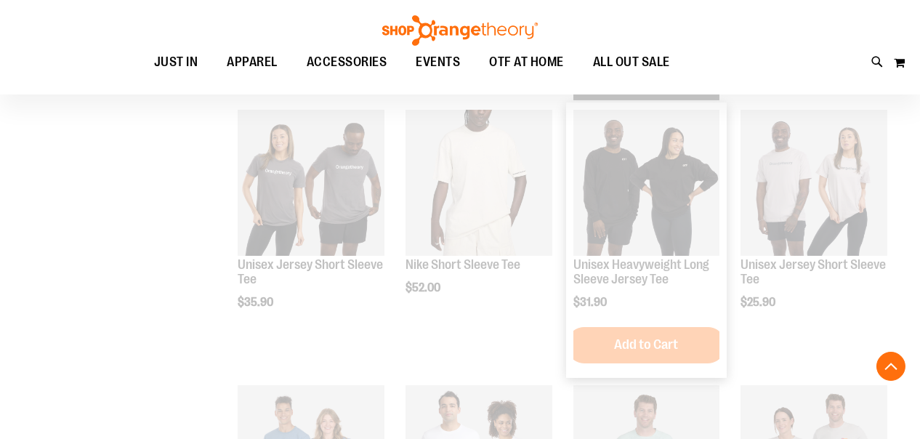
scroll to position [908, 0]
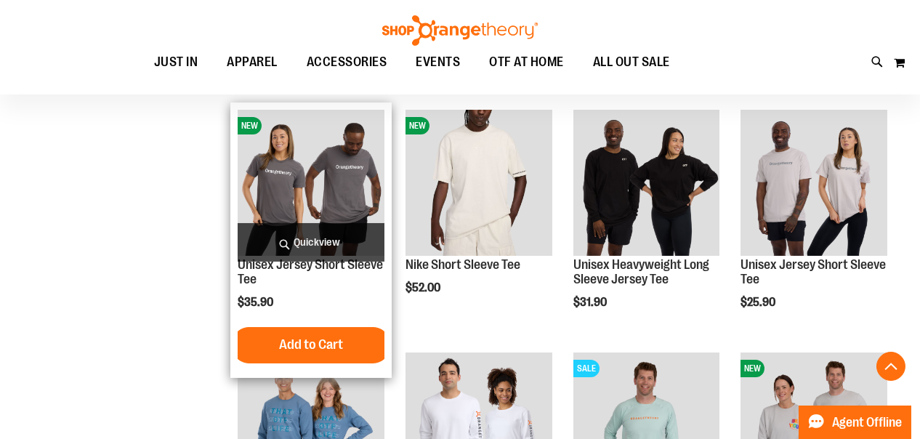
click at [325, 163] on img "product" at bounding box center [311, 183] width 147 height 147
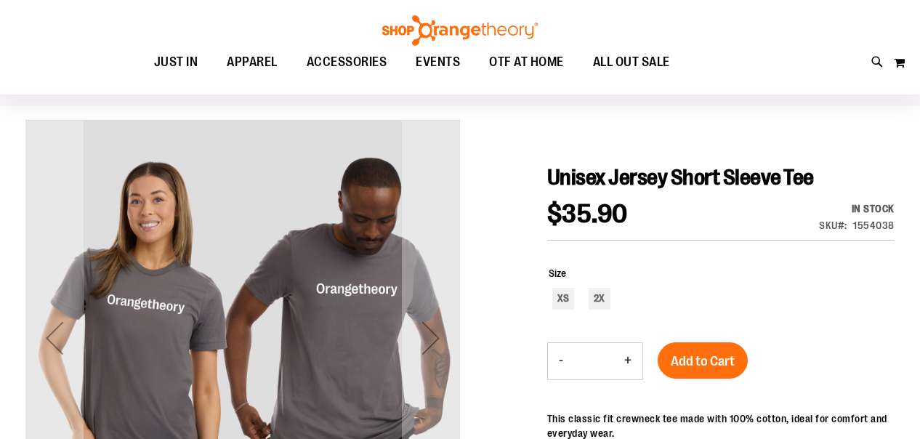
scroll to position [145, 0]
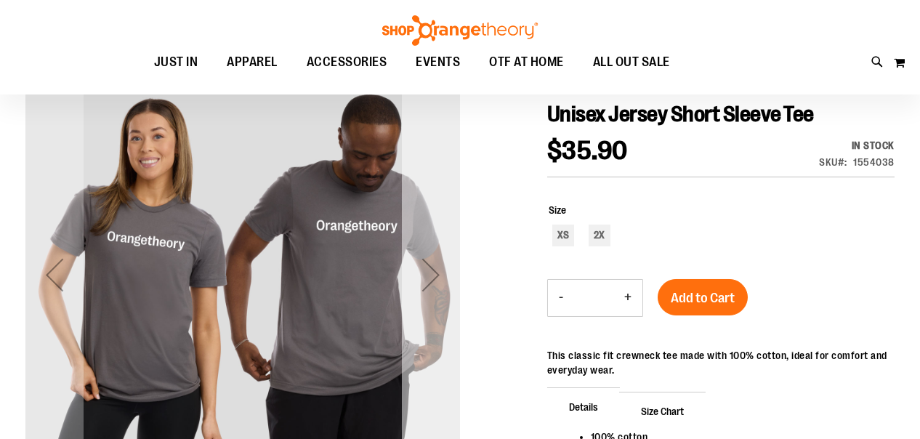
click at [433, 270] on div "Next" at bounding box center [431, 275] width 58 height 58
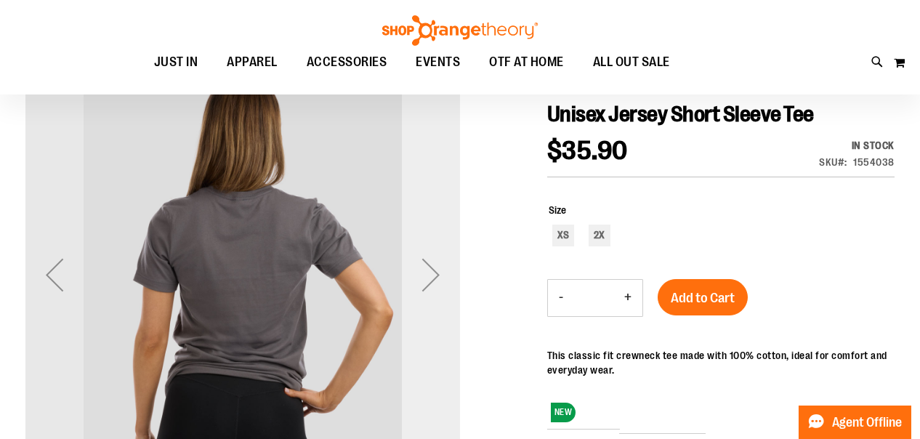
click at [438, 272] on div "Next" at bounding box center [431, 275] width 58 height 58
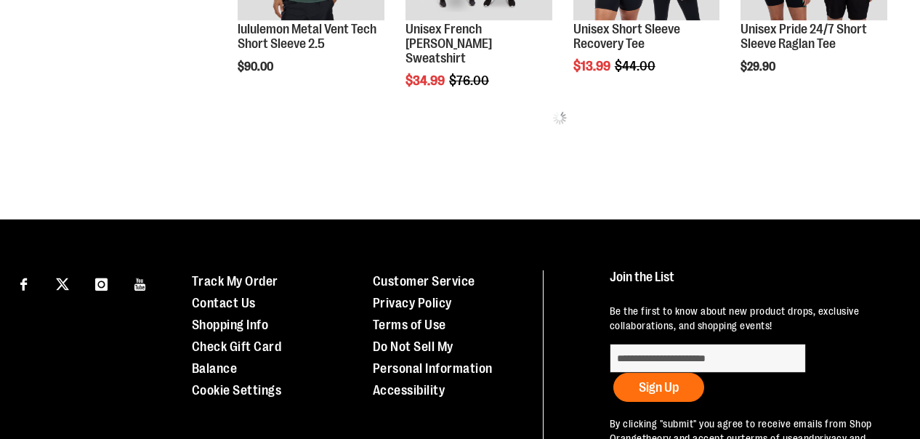
scroll to position [908, 0]
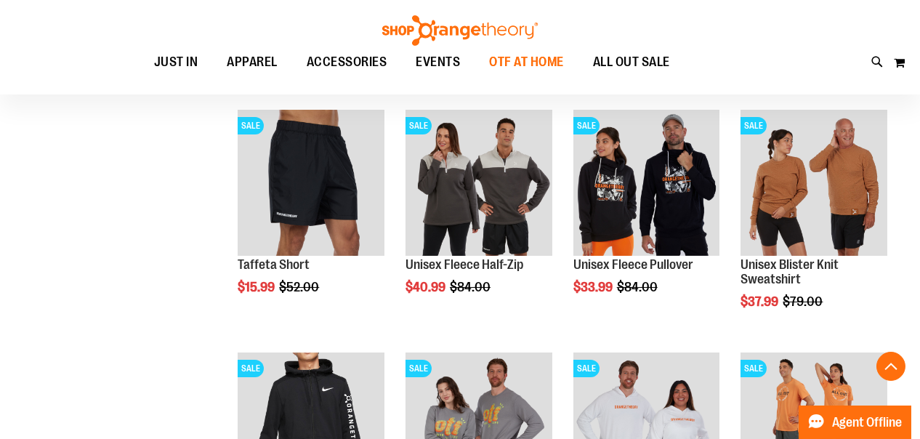
click at [534, 63] on span "OTF AT HOME" at bounding box center [527, 62] width 75 height 33
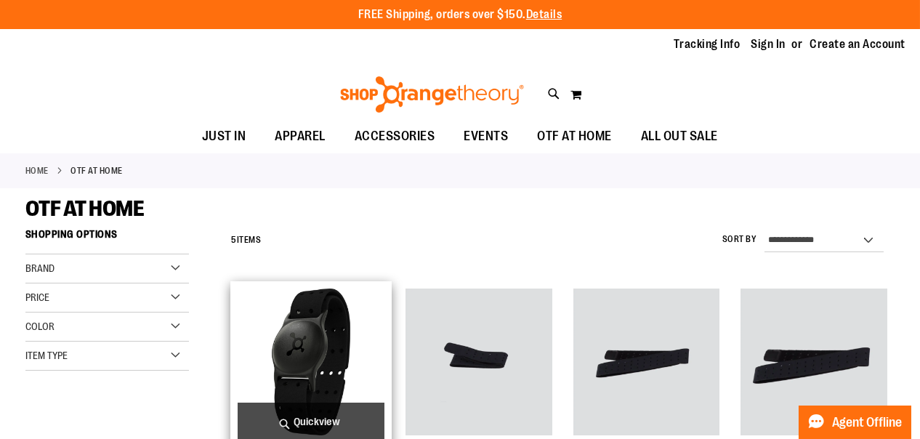
click at [307, 343] on img "product" at bounding box center [311, 361] width 147 height 147
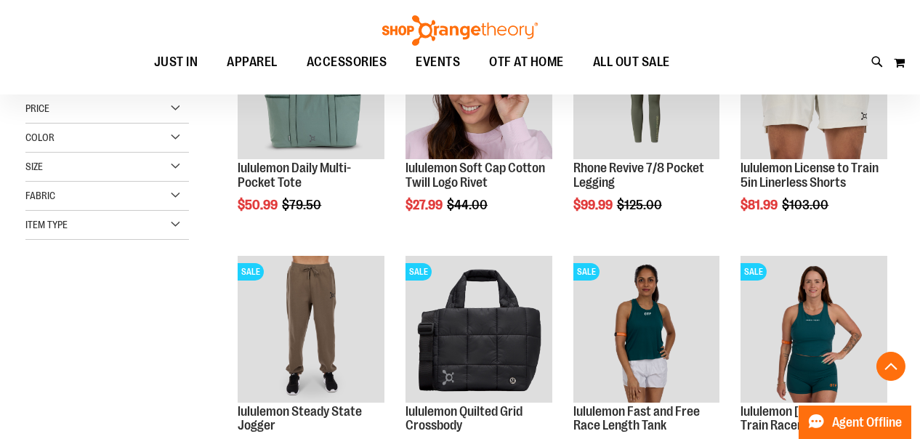
scroll to position [363, 0]
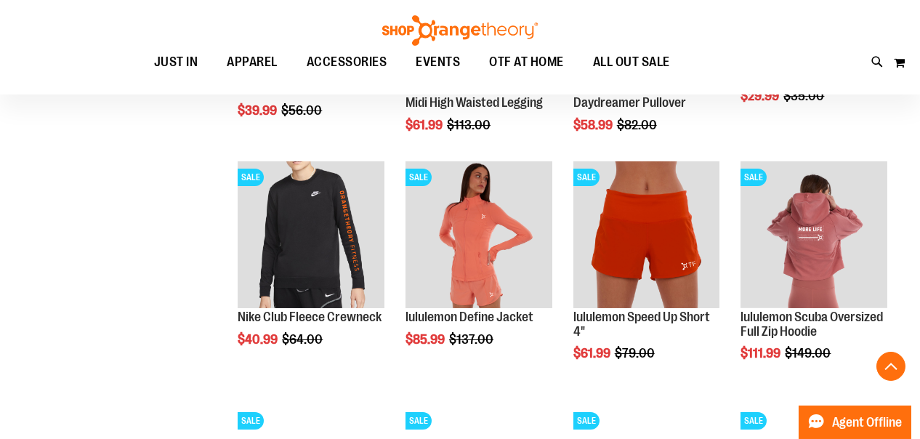
scroll to position [1235, 0]
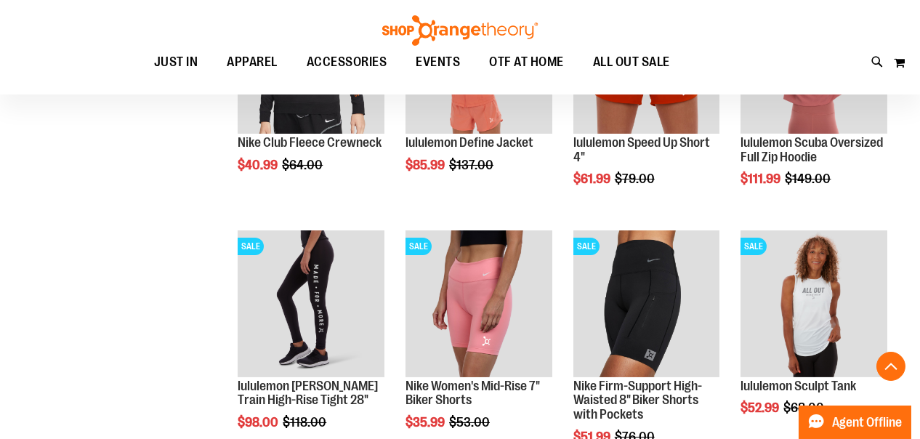
scroll to position [1235, 0]
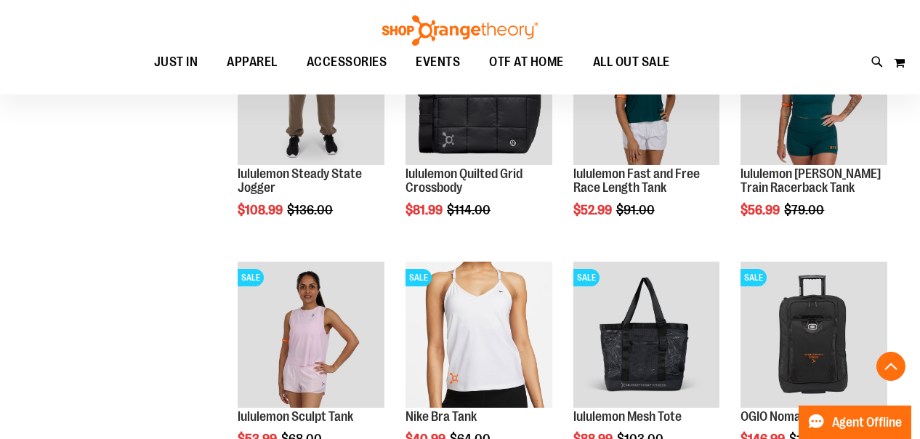
scroll to position [363, 0]
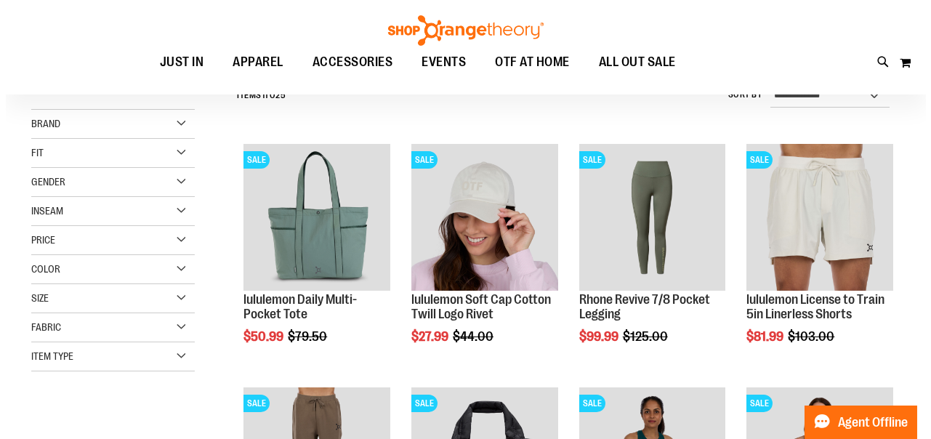
scroll to position [145, 0]
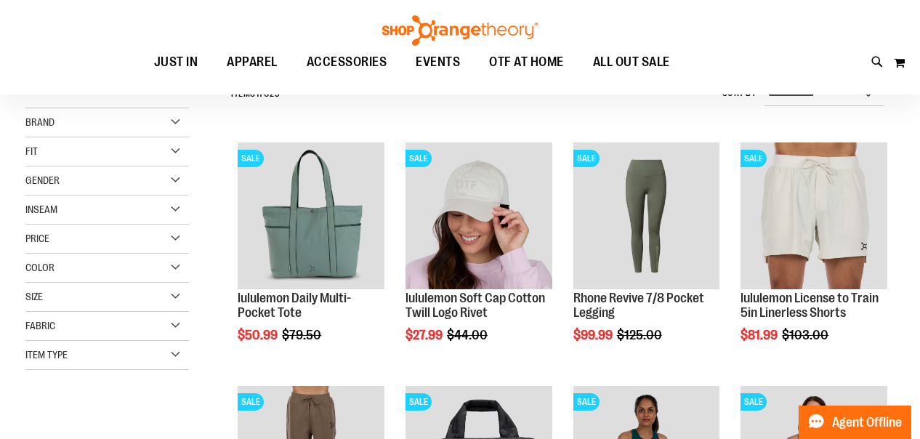
click at [840, 63] on div "Toggle Nav Search Popular Suggestions Advanced Search" at bounding box center [460, 47] width 920 height 94
click at [874, 62] on icon at bounding box center [878, 62] width 12 height 17
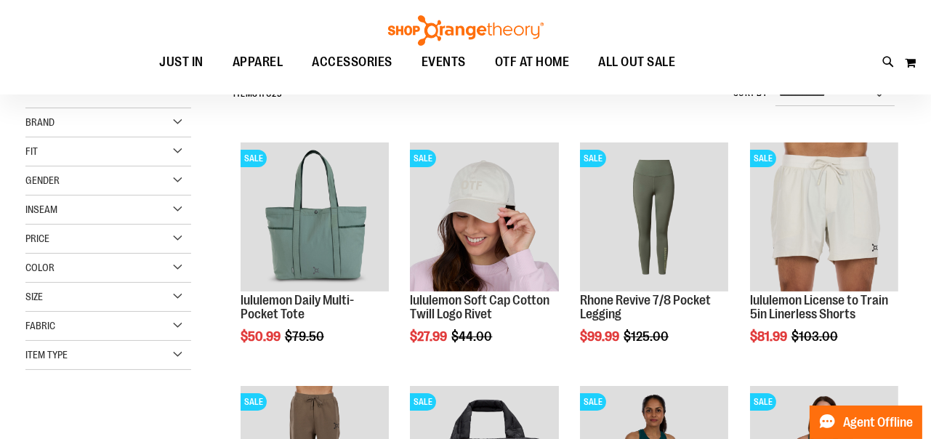
click at [554, 65] on input "Search" at bounding box center [465, 82] width 735 height 48
click at [145, 398] on link "See all results" at bounding box center [137, 399] width 65 height 12
type input "***"
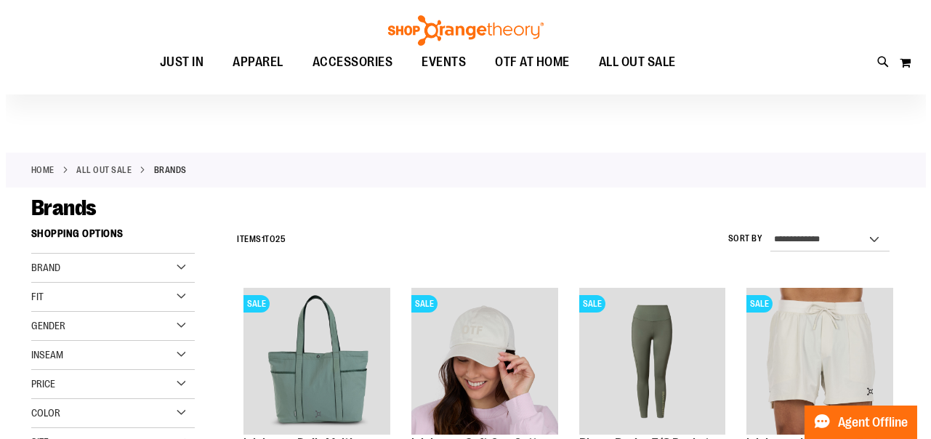
scroll to position [145, 0]
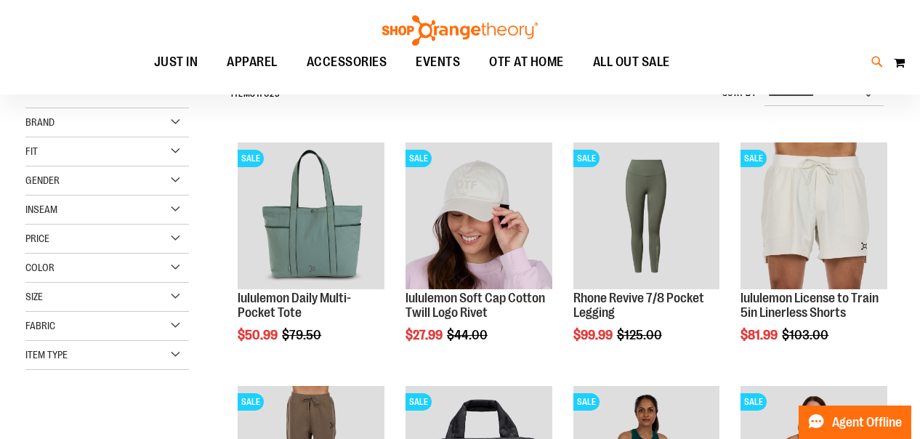
click at [880, 60] on icon at bounding box center [878, 62] width 12 height 17
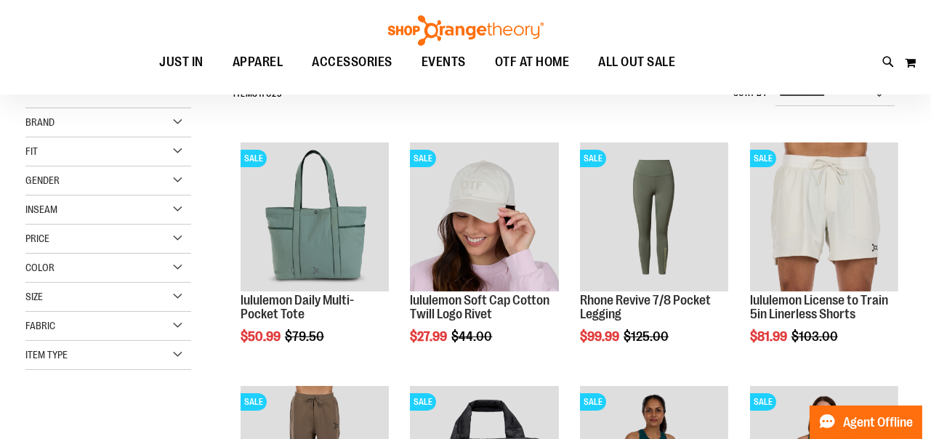
type input "*******"
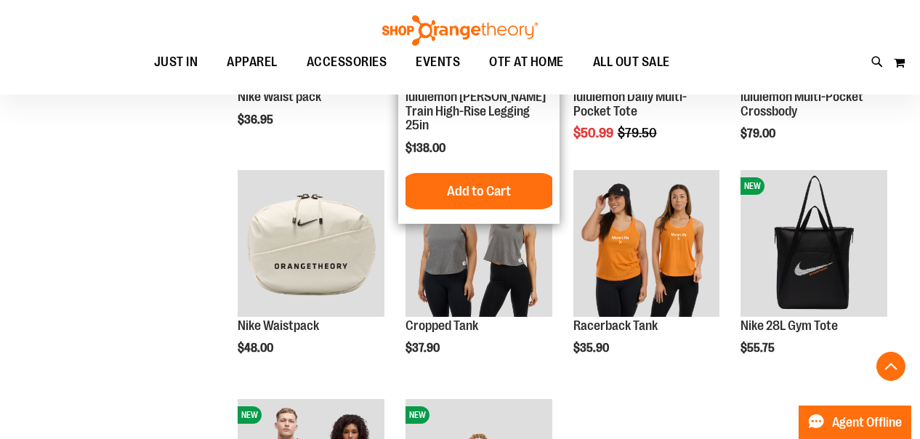
scroll to position [1453, 0]
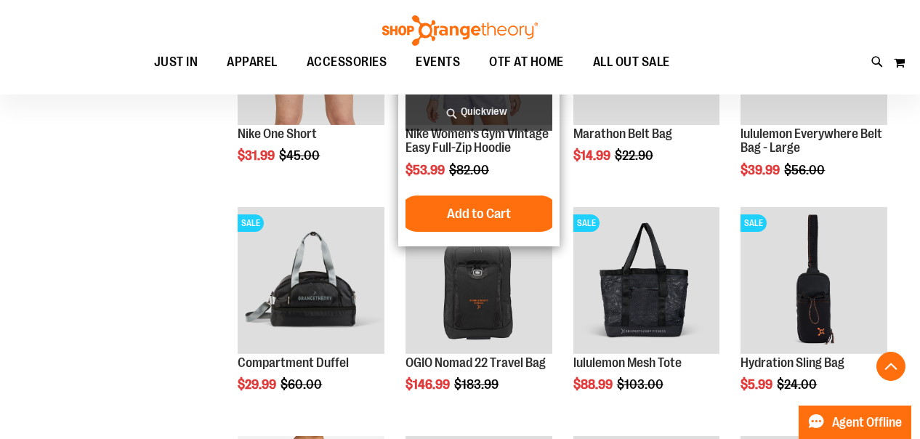
scroll to position [2107, 0]
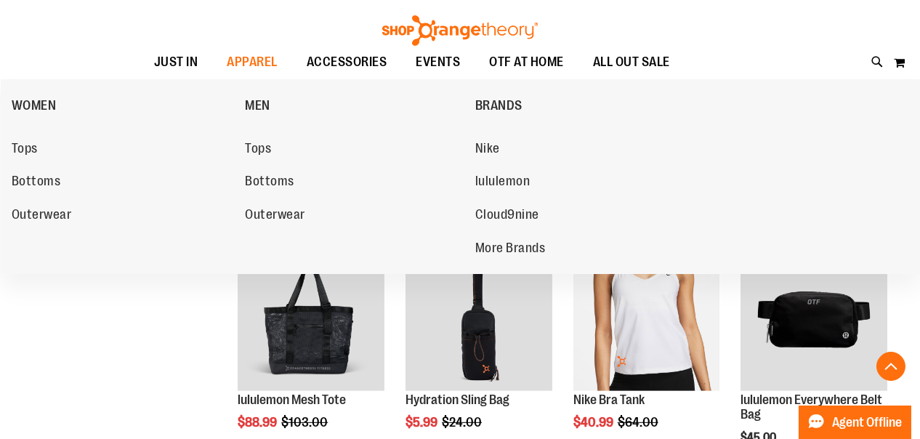
scroll to position [3632, 0]
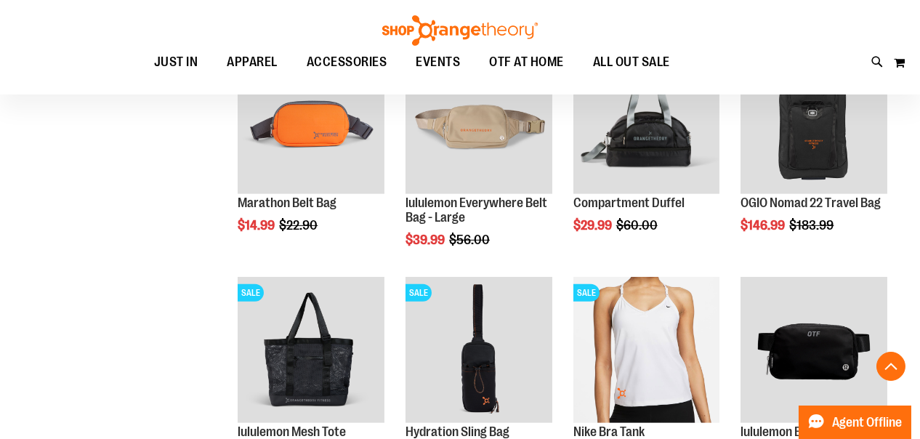
click at [873, 65] on icon at bounding box center [878, 62] width 12 height 17
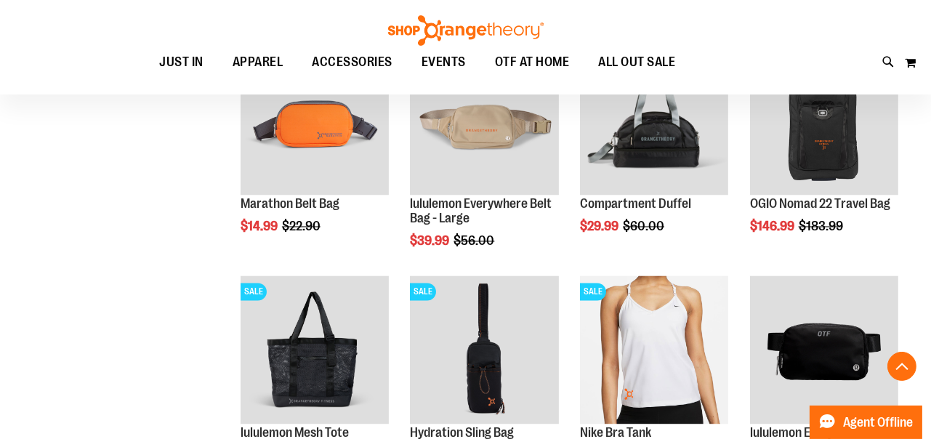
click at [115, 78] on input "*******" at bounding box center [465, 82] width 735 height 48
click at [320, 84] on input "**********" at bounding box center [465, 82] width 735 height 48
click at [150, 402] on link "See all results" at bounding box center [137, 399] width 65 height 12
type input "**********"
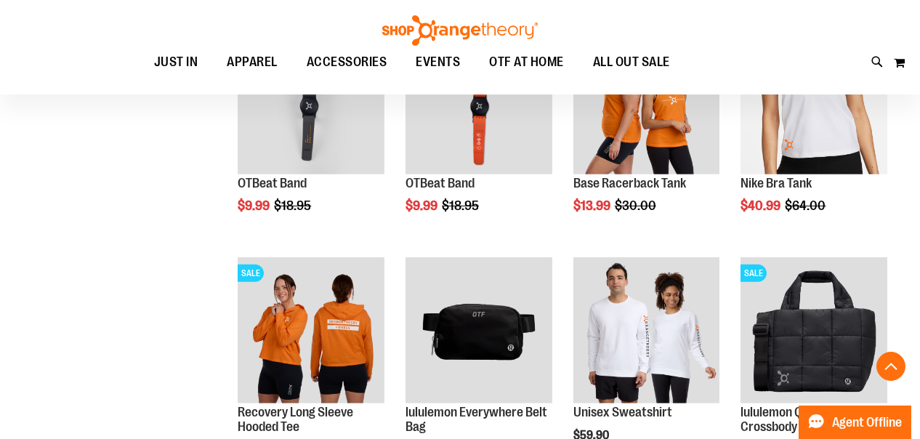
scroll to position [2978, 0]
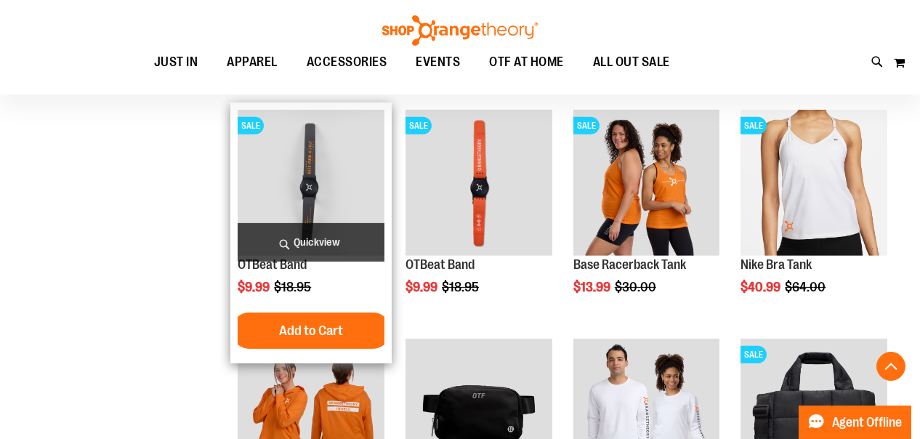
click at [325, 185] on img "product" at bounding box center [311, 183] width 147 height 147
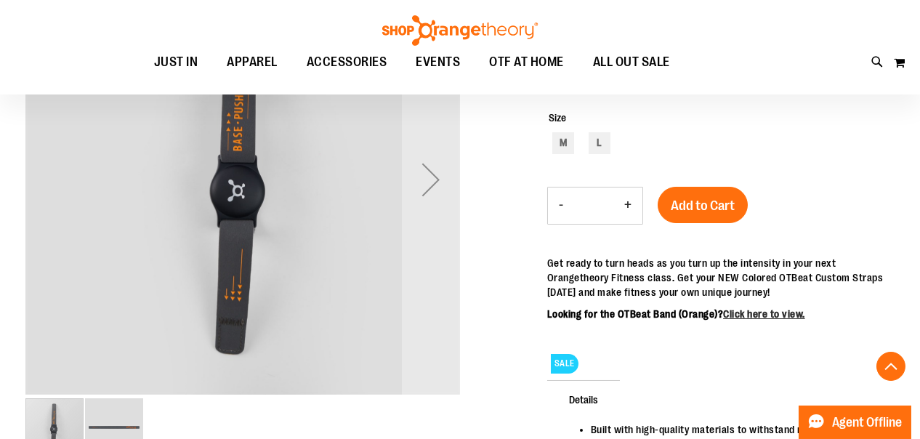
scroll to position [145, 0]
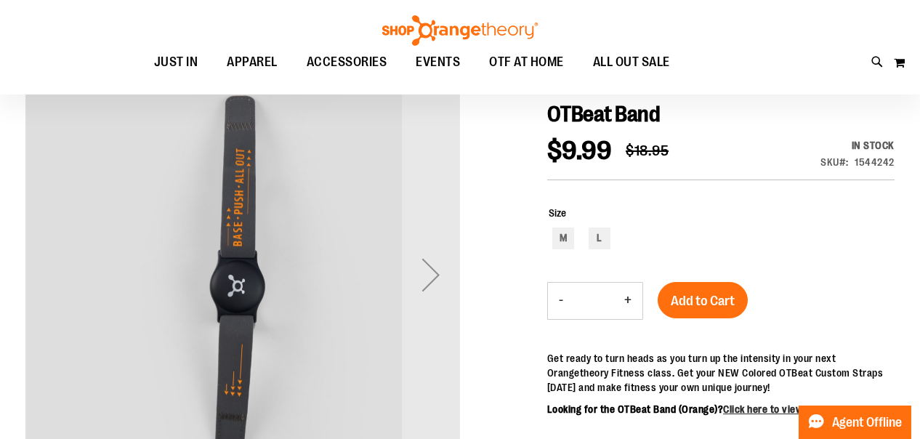
click at [428, 274] on div "Next" at bounding box center [431, 275] width 58 height 58
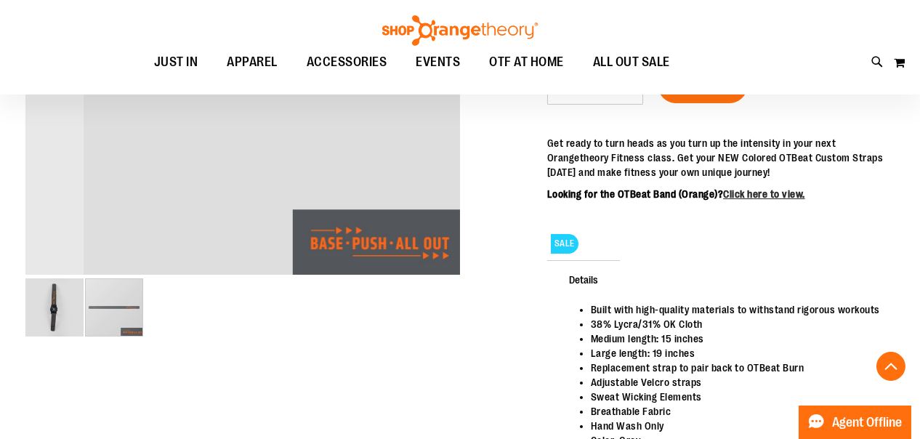
scroll to position [363, 0]
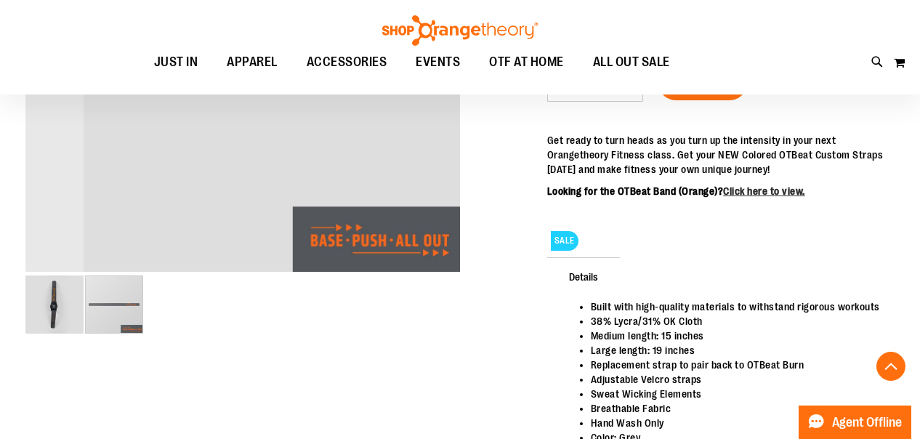
click at [44, 308] on img "image 1 of 2" at bounding box center [54, 304] width 58 height 58
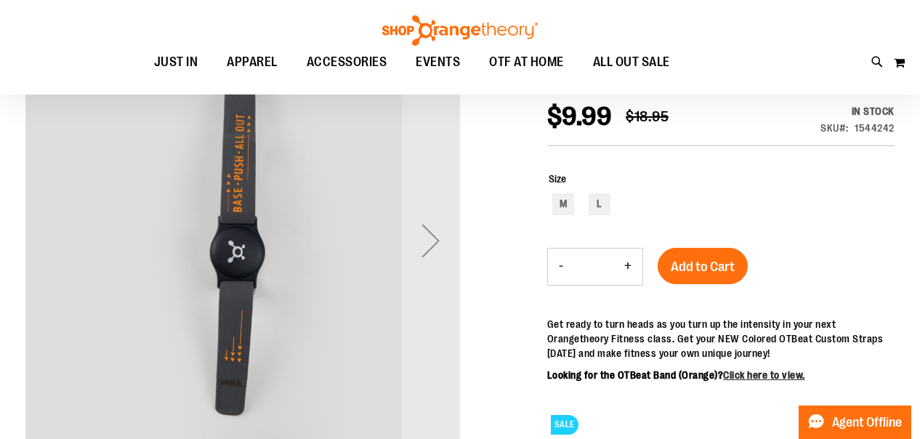
scroll to position [218, 0]
